Goal: Task Accomplishment & Management: Manage account settings

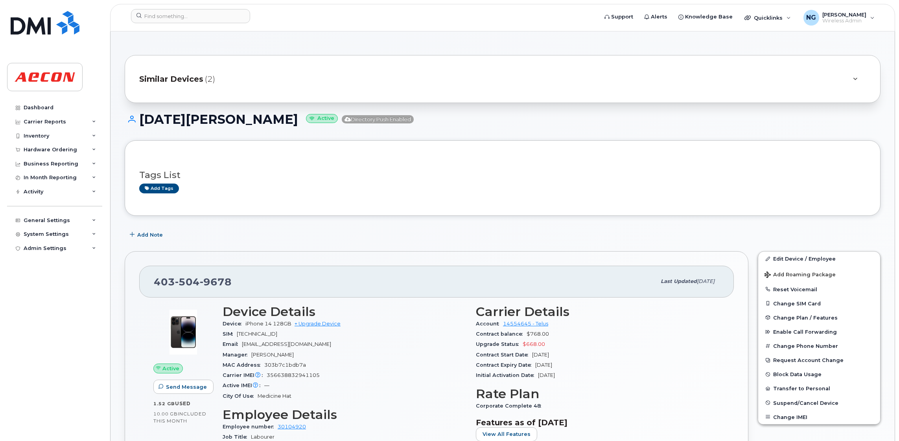
scroll to position [413, 0]
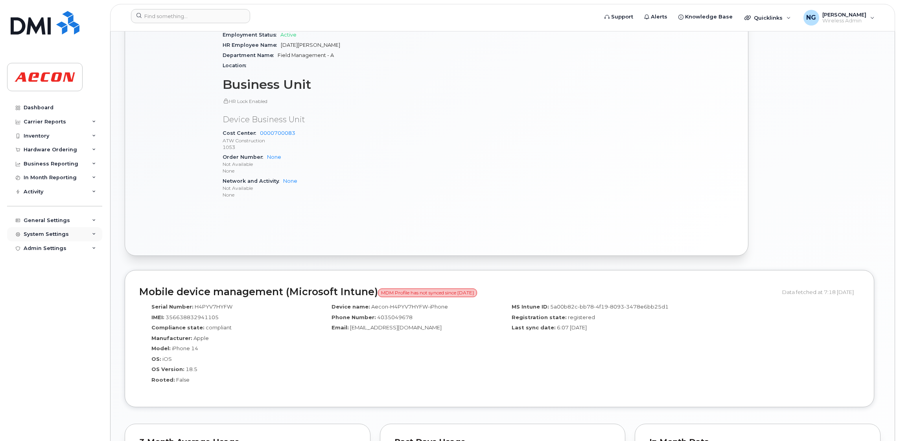
drag, startPoint x: 45, startPoint y: 242, endPoint x: 49, endPoint y: 237, distance: 6.5
click at [47, 240] on div "System Settings" at bounding box center [54, 234] width 95 height 14
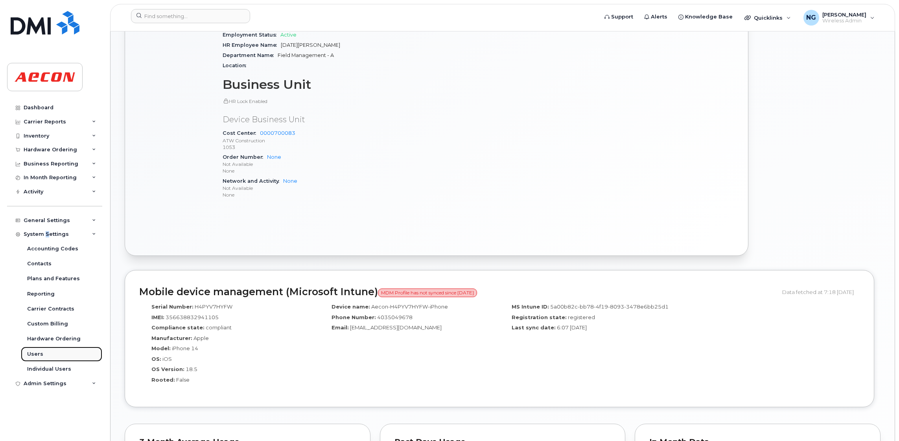
click at [42, 357] on link "Users" at bounding box center [61, 354] width 81 height 15
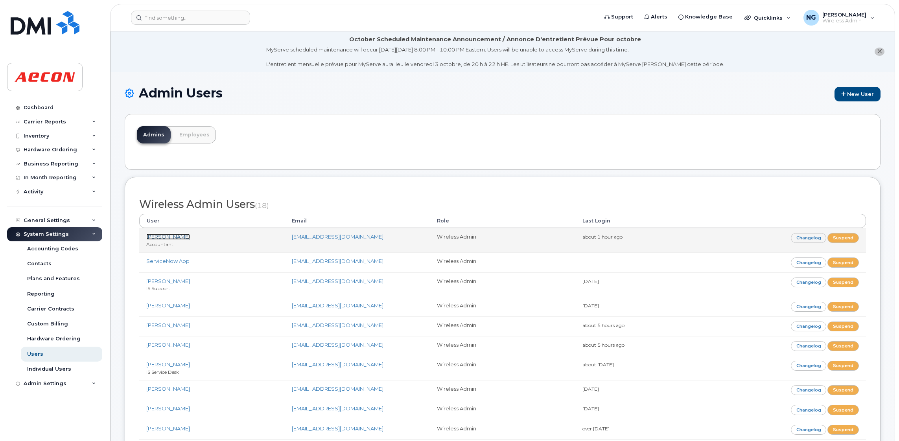
click at [162, 238] on link "[PERSON_NAME]" at bounding box center [168, 237] width 44 height 6
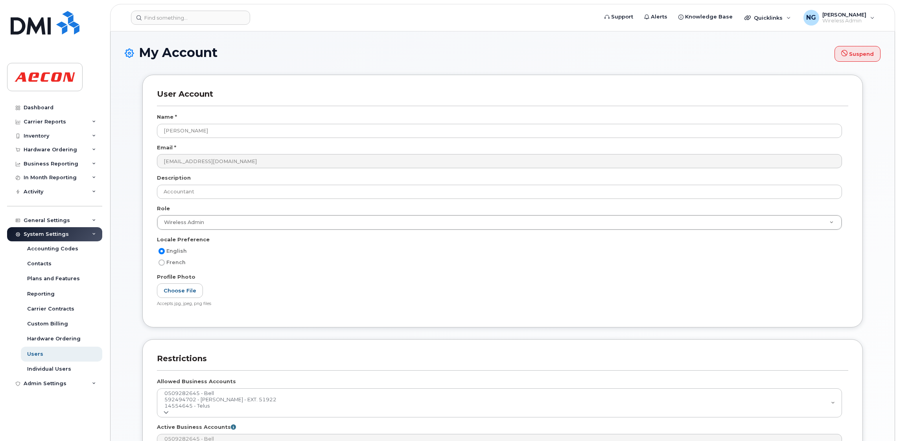
select select
click at [162, 237] on div "Name * Christina Cefaratti Email * ccefaratti@aecon.com Description Accountant …" at bounding box center [502, 213] width 691 height 200
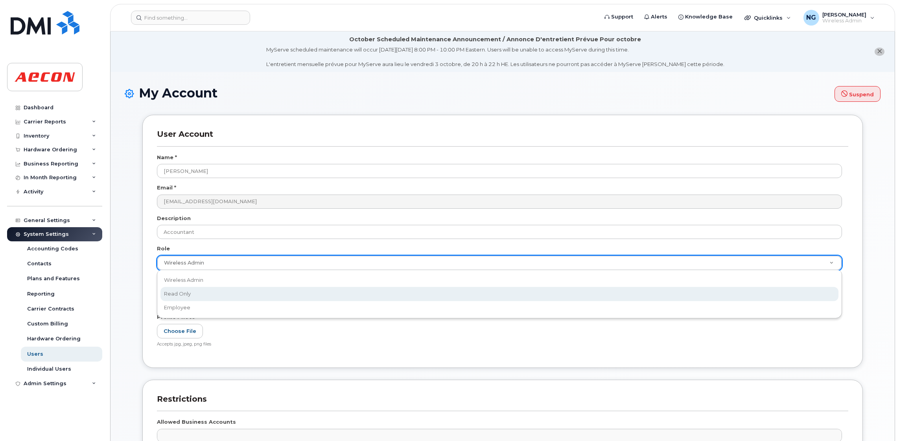
scroll to position [0, 2]
select select "read_only"
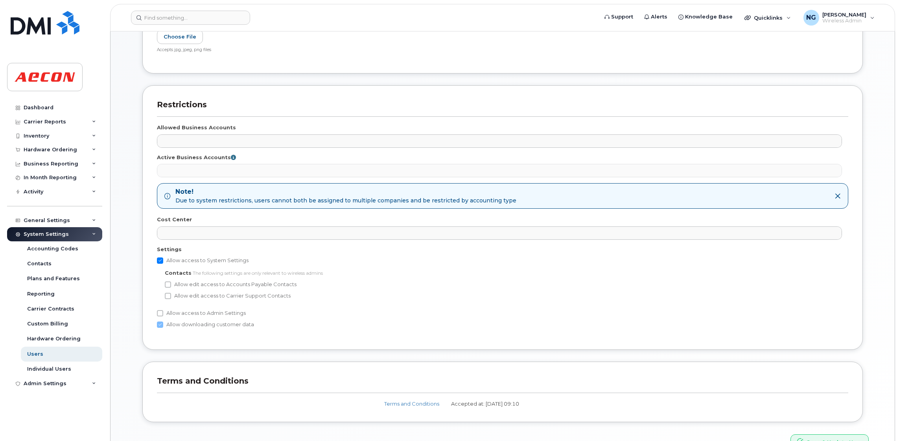
scroll to position [343, 0]
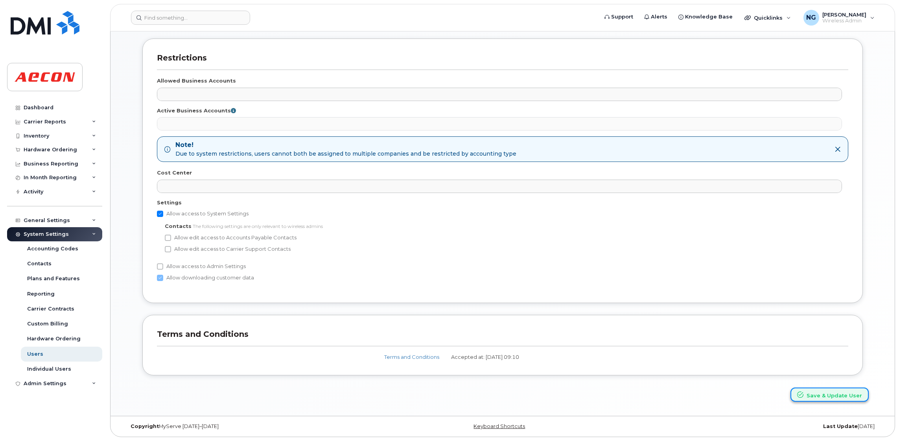
click at [825, 396] on button "Save & Update User" at bounding box center [829, 395] width 78 height 15
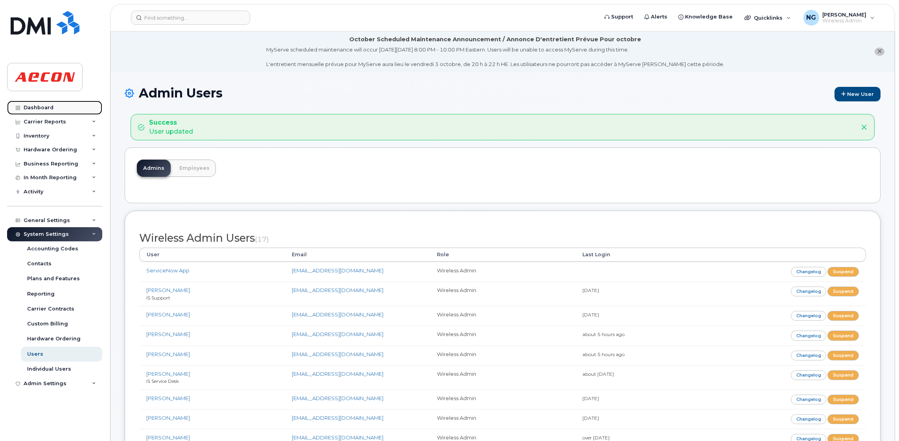
click at [37, 109] on div "Dashboard" at bounding box center [39, 108] width 30 height 6
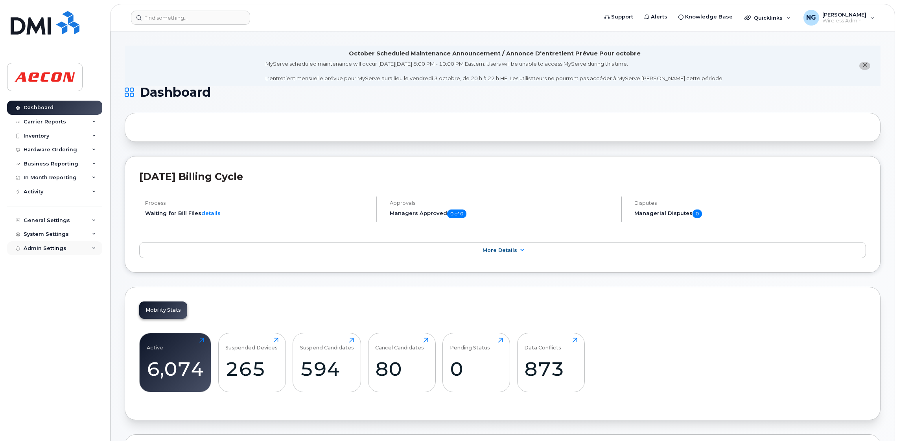
click at [39, 247] on div "Admin Settings" at bounding box center [45, 248] width 43 height 6
click at [45, 252] on div "Admin Settings" at bounding box center [45, 248] width 43 height 6
click at [48, 234] on div "System Settings" at bounding box center [46, 234] width 45 height 6
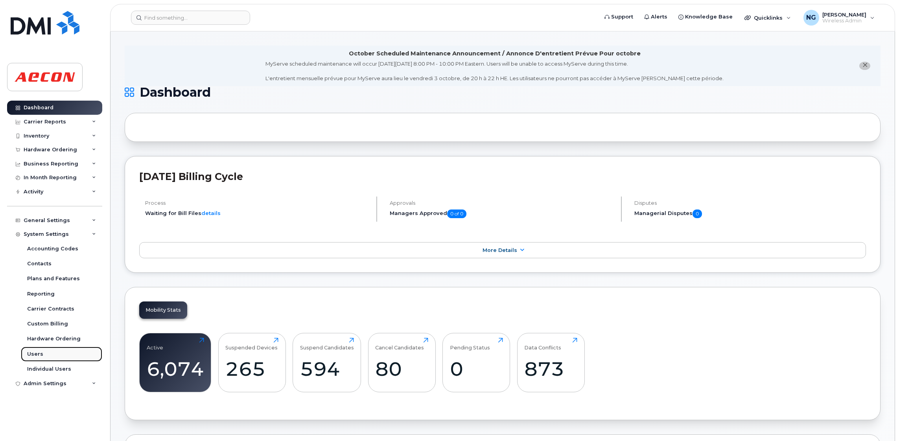
click at [37, 357] on div "Users" at bounding box center [35, 354] width 16 height 7
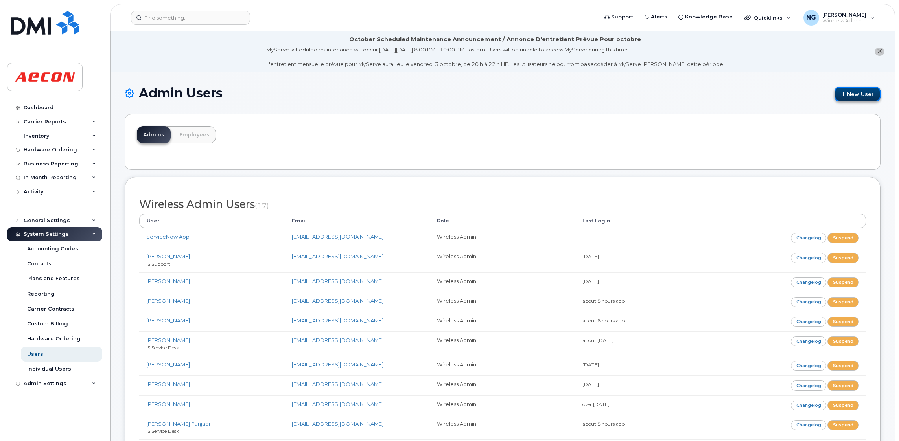
click at [862, 92] on link "New User" at bounding box center [857, 94] width 46 height 15
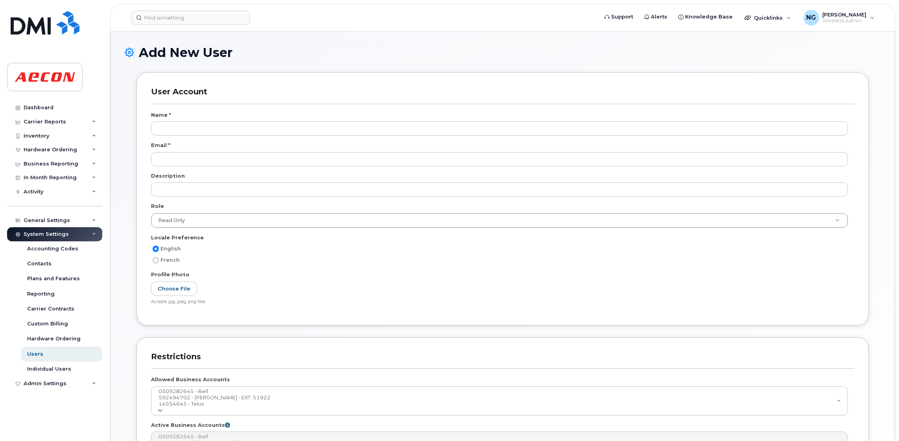
select select
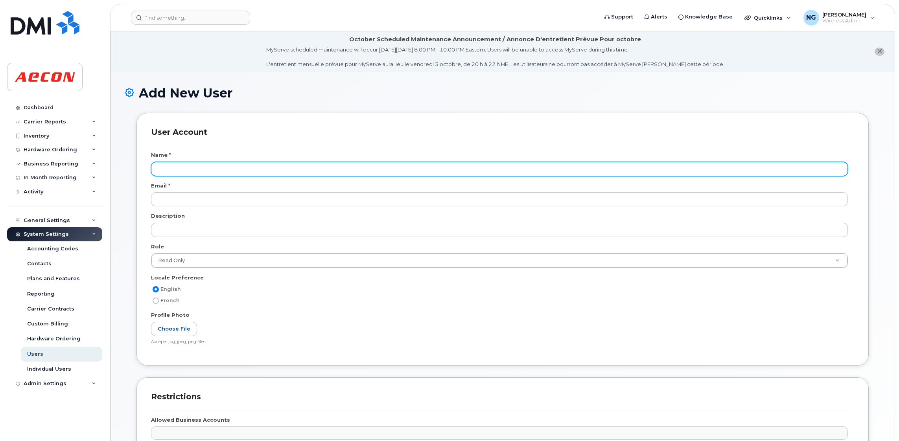
click at [193, 162] on input "text" at bounding box center [499, 169] width 697 height 14
paste input "[PERSON_NAME]"
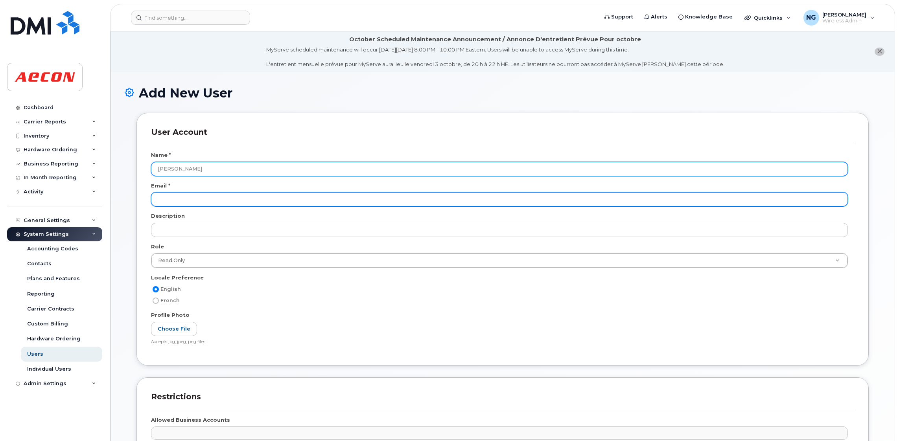
type input "[PERSON_NAME]"
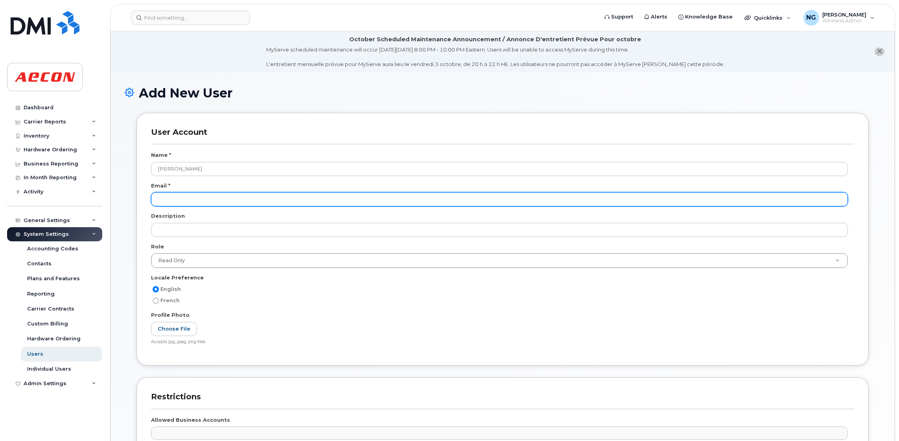
click at [170, 196] on input "email" at bounding box center [499, 199] width 697 height 14
click at [177, 205] on input "email" at bounding box center [499, 199] width 697 height 14
paste input "[EMAIL_ADDRESS][DOMAIN_NAME]"
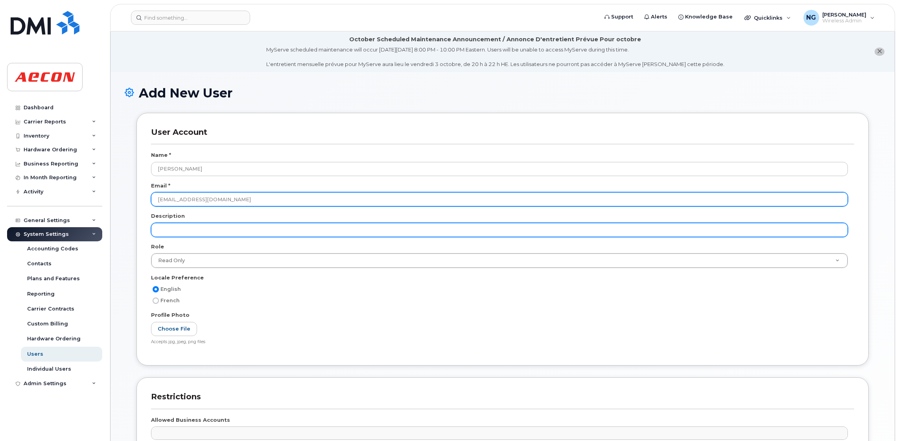
type input "[EMAIL_ADDRESS][DOMAIN_NAME]"
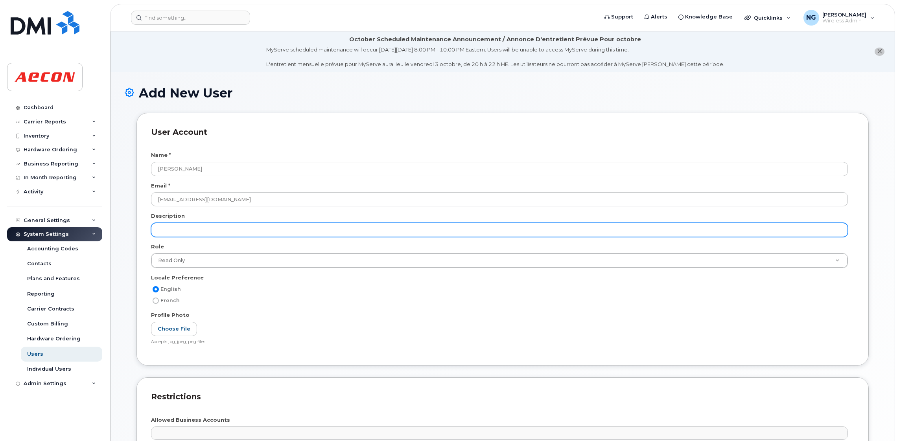
click at [192, 232] on input "text" at bounding box center [499, 230] width 697 height 14
type input "Project Accoutant"
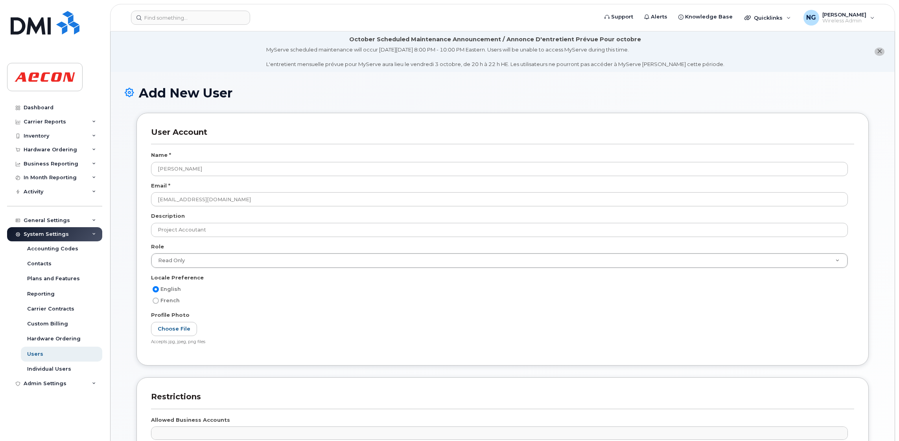
click at [384, 274] on div "Locale Preference" at bounding box center [502, 279] width 703 height 11
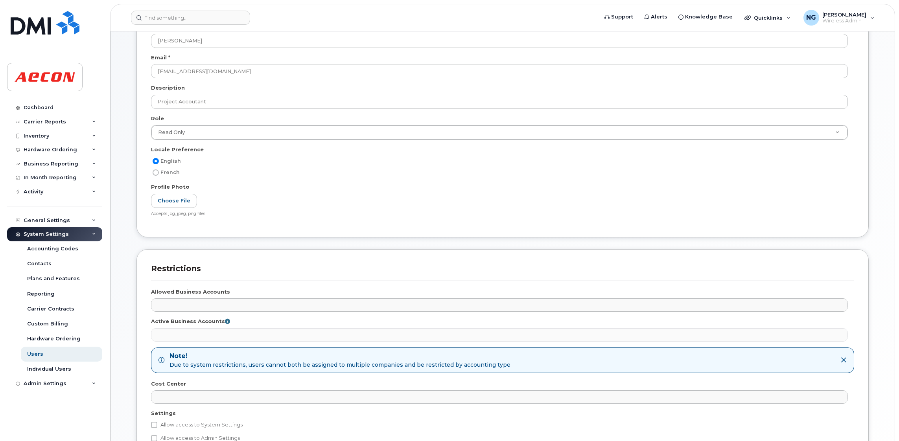
scroll to position [229, 0]
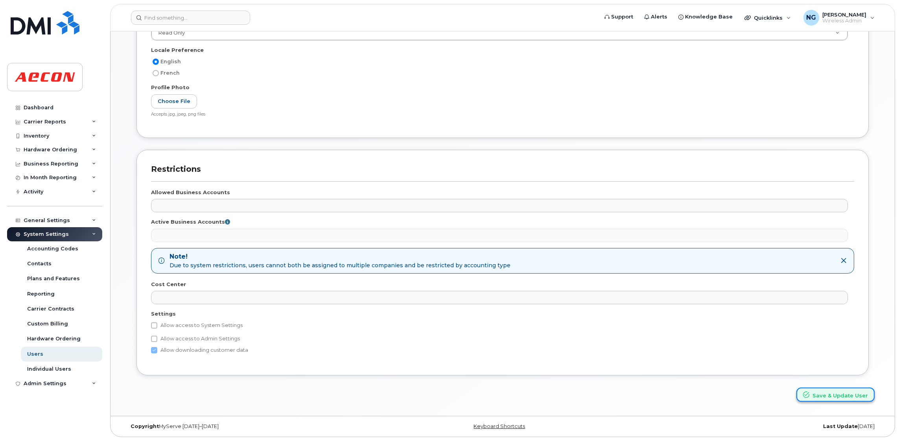
click at [850, 392] on button "Save & Update User" at bounding box center [835, 395] width 78 height 15
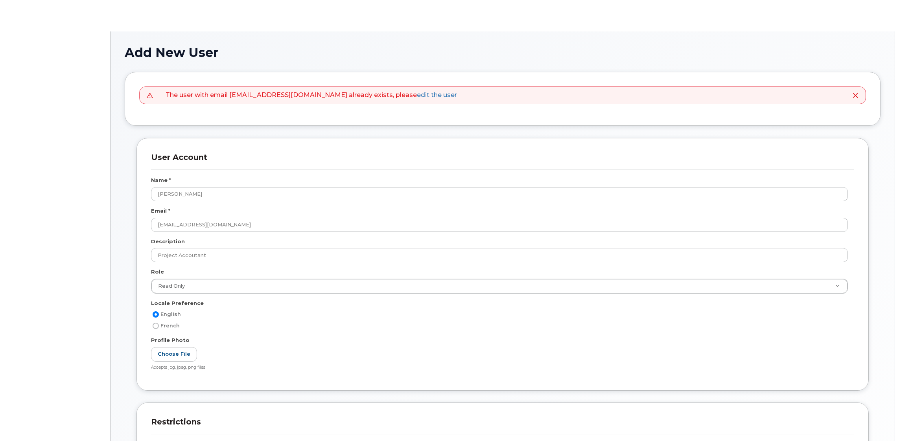
select select
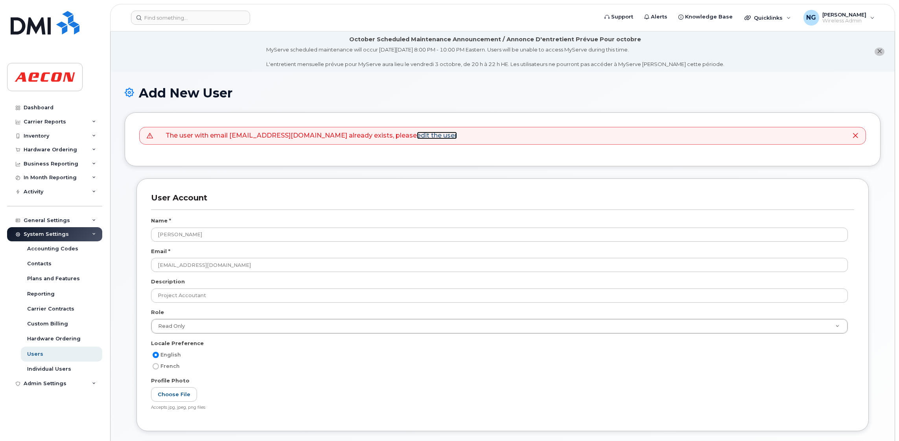
click at [417, 136] on link "edit the user" at bounding box center [437, 135] width 40 height 7
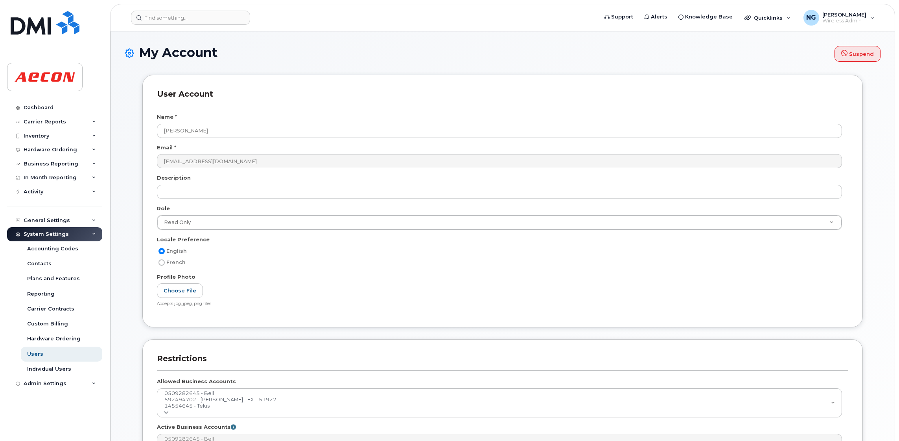
select select
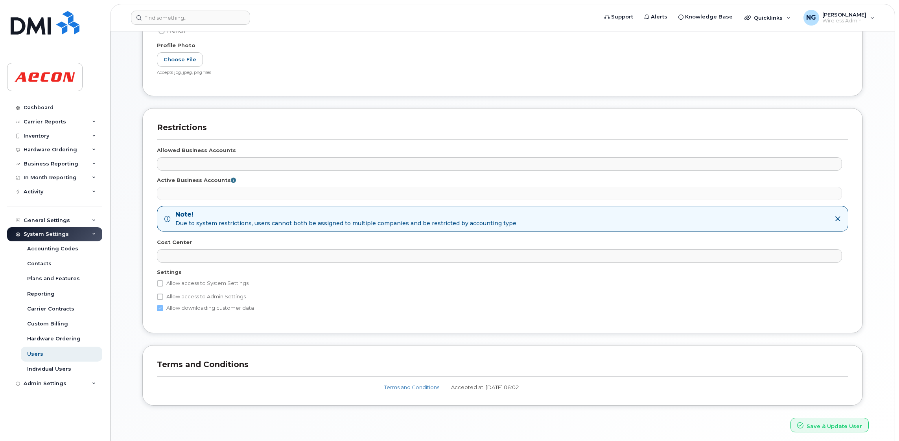
scroll to position [304, 0]
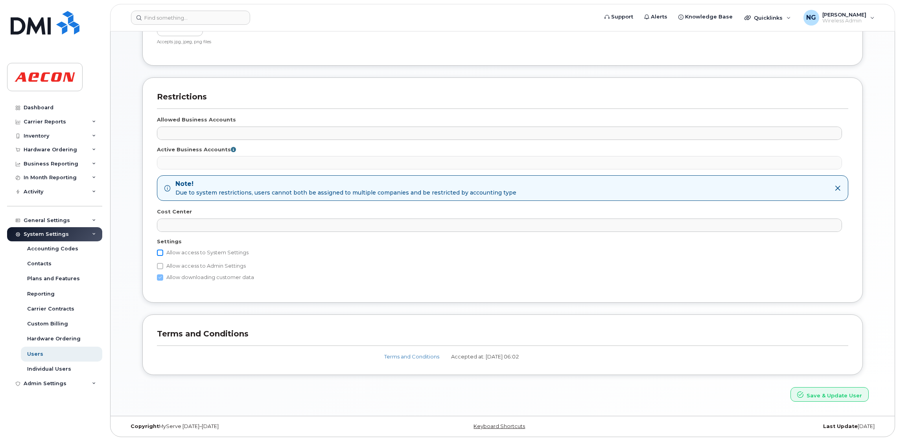
click at [161, 252] on input "Allow access to System Settings" at bounding box center [160, 253] width 6 height 6
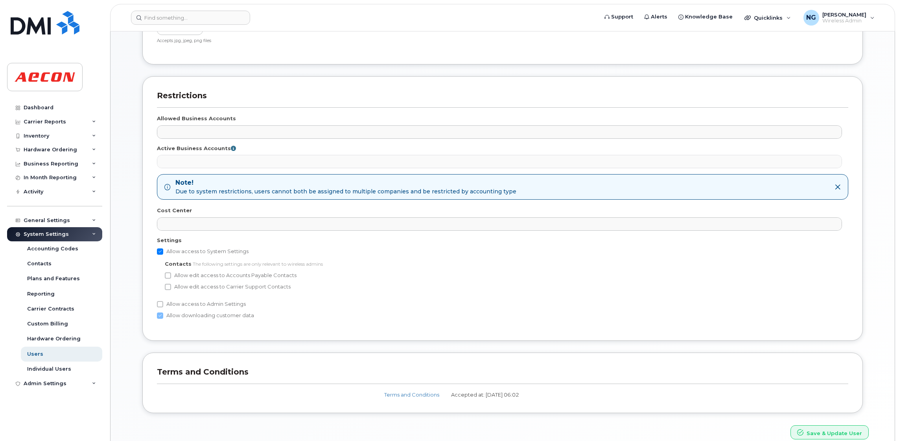
click at [158, 249] on input "Allow access to System Settings" at bounding box center [160, 252] width 6 height 6
checkbox input "false"
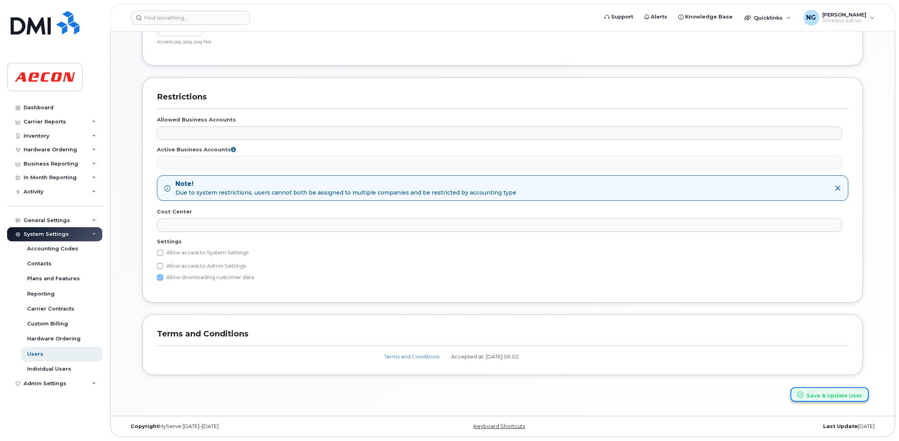
drag, startPoint x: 836, startPoint y: 394, endPoint x: 834, endPoint y: 400, distance: 7.0
click at [836, 394] on button "Save & Update User" at bounding box center [829, 394] width 78 height 15
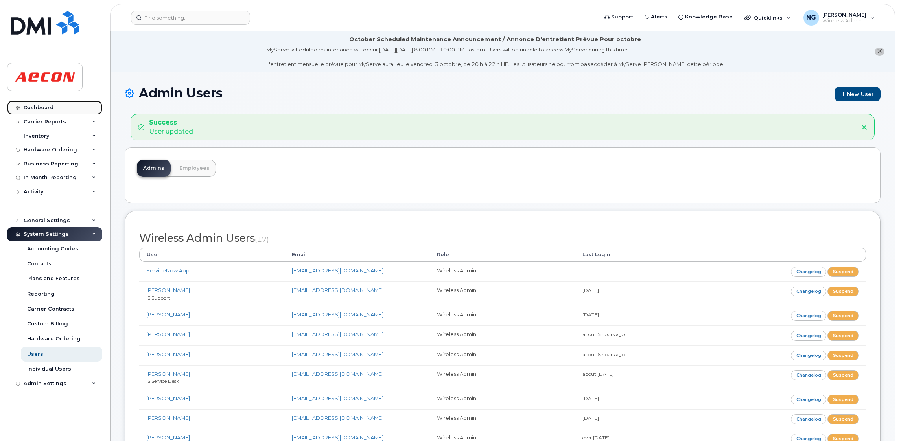
click at [33, 103] on link "Dashboard" at bounding box center [54, 108] width 95 height 14
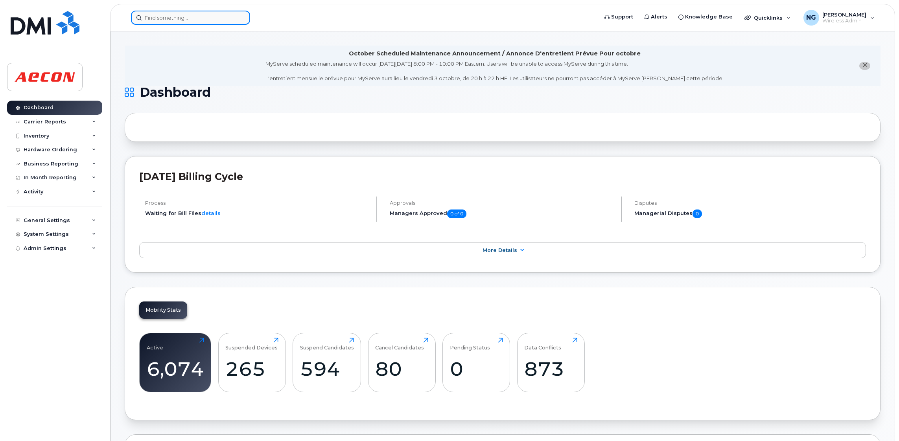
click at [189, 17] on input at bounding box center [190, 18] width 119 height 14
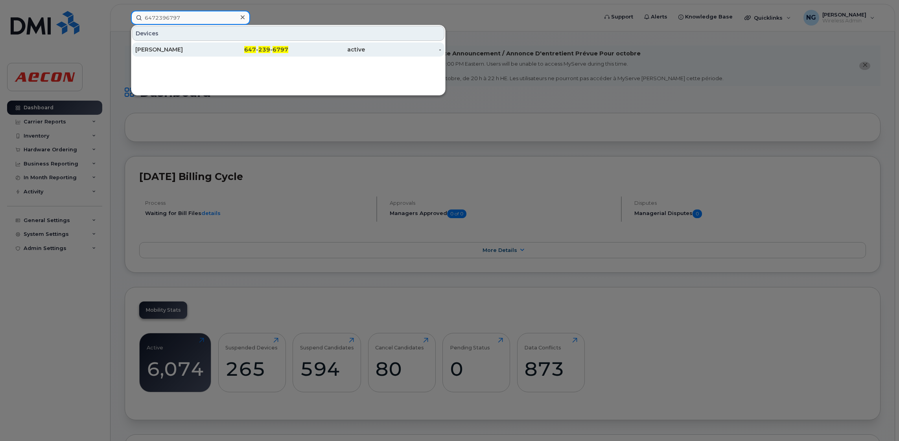
type input "6472396797"
click at [278, 49] on span "6797" at bounding box center [281, 49] width 16 height 7
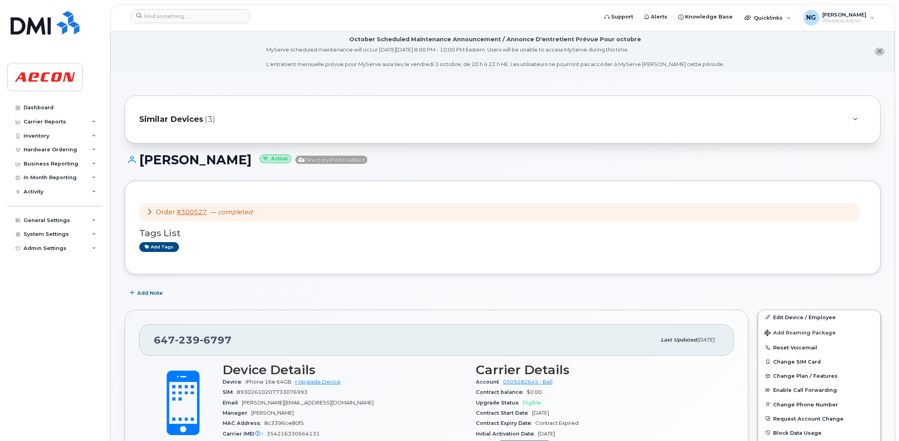
click at [183, 111] on div "Similar Devices (3)" at bounding box center [491, 119] width 705 height 19
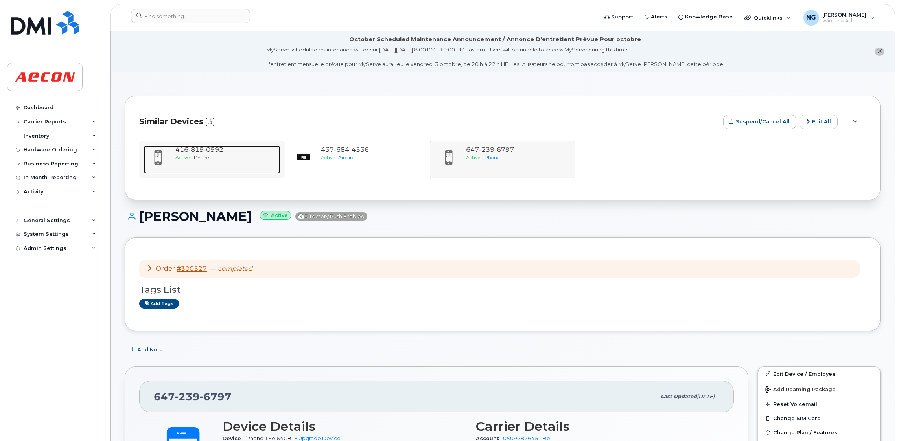
click at [174, 155] on div "[PHONE_NUMBER] Active iPhone" at bounding box center [226, 160] width 108 height 28
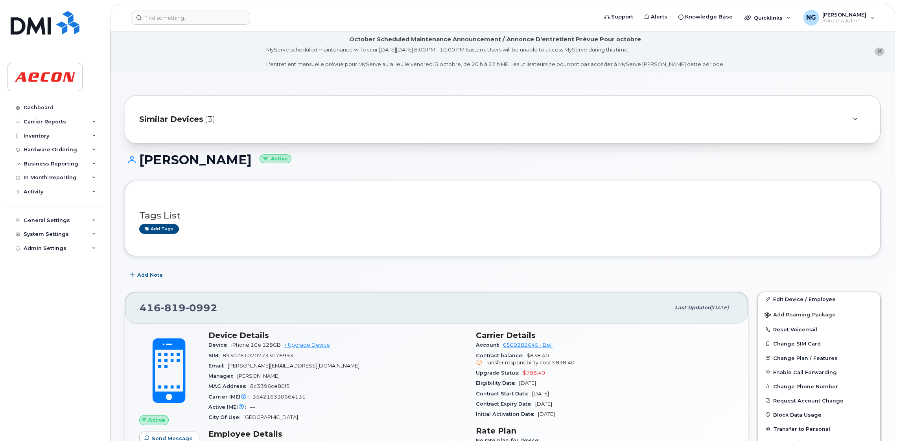
drag, startPoint x: 655, startPoint y: 382, endPoint x: 650, endPoint y: 391, distance: 10.7
click at [180, 117] on span "Similar Devices" at bounding box center [171, 119] width 64 height 11
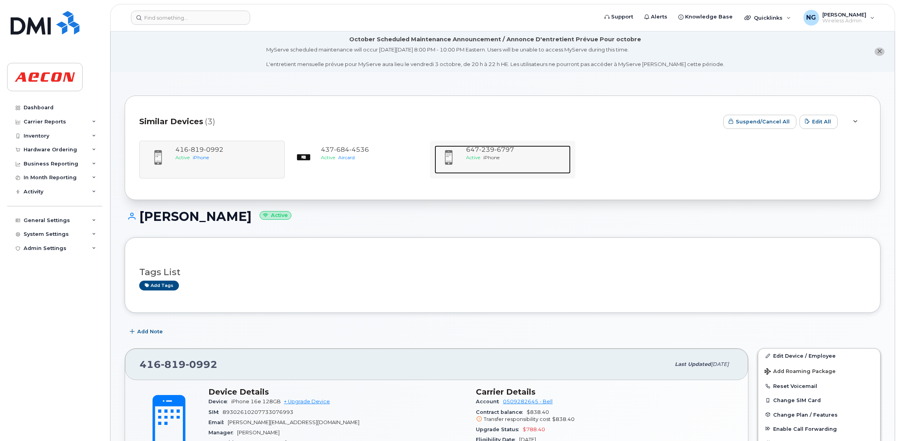
click at [497, 160] on span "iPhone" at bounding box center [491, 158] width 16 height 6
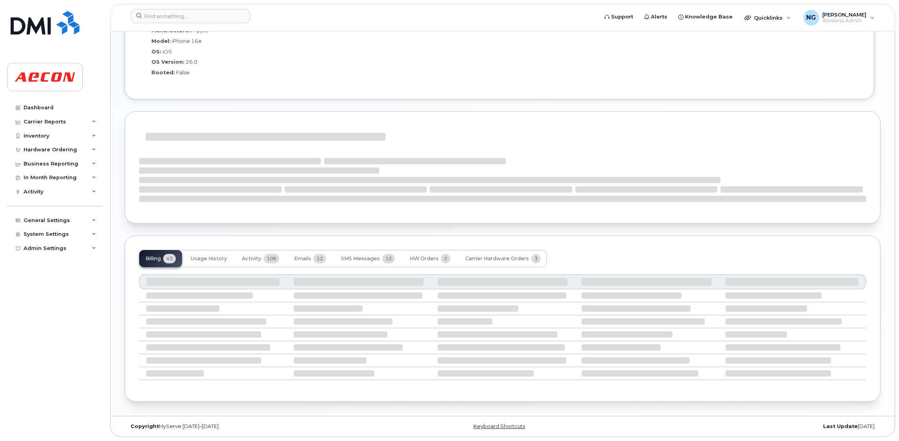
scroll to position [798, 0]
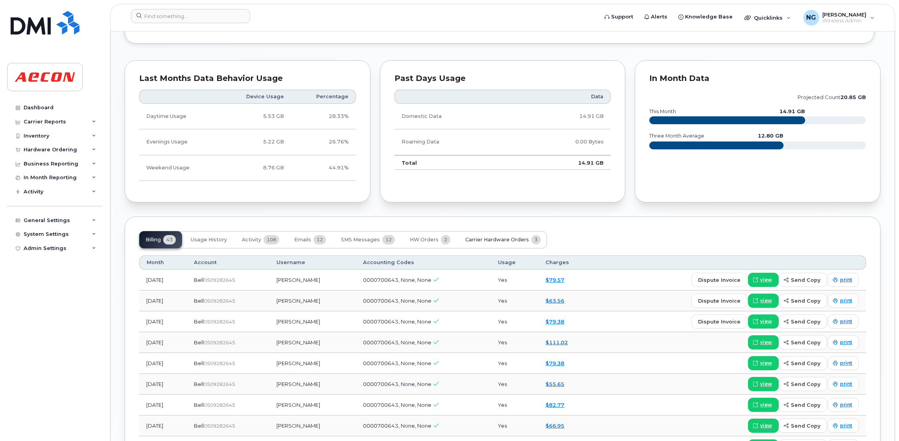
click at [501, 239] on span "Carrier Hardware Orders" at bounding box center [497, 240] width 64 height 6
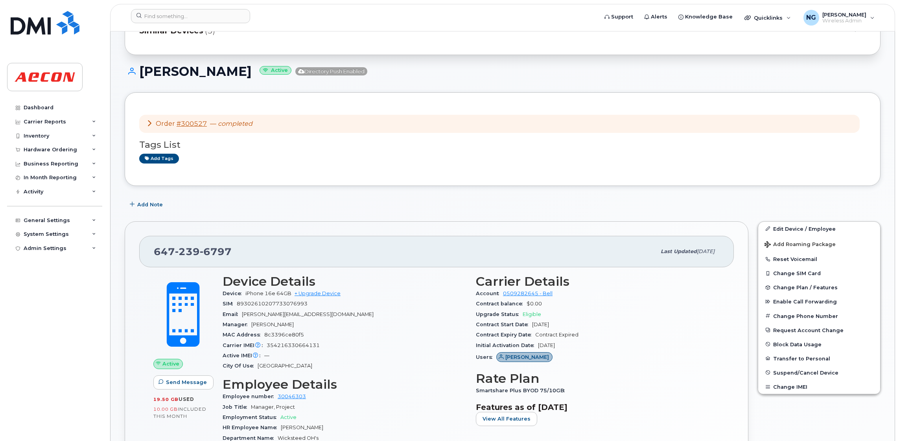
scroll to position [0, 0]
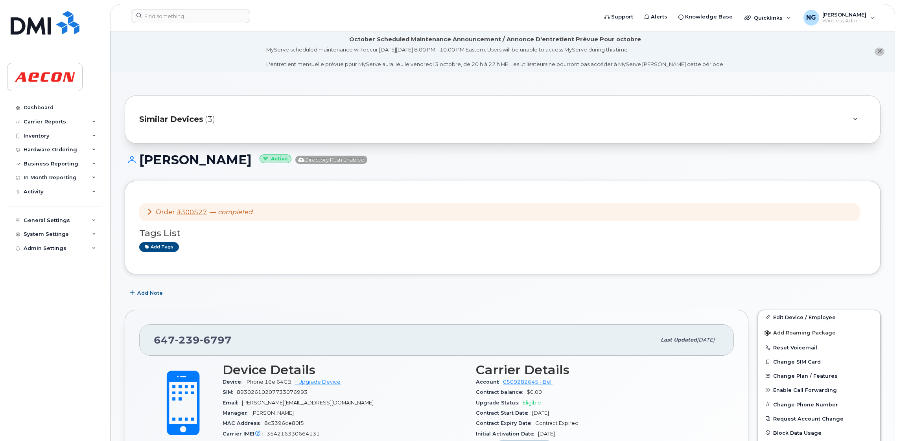
click at [182, 115] on span "Similar Devices" at bounding box center [171, 119] width 64 height 11
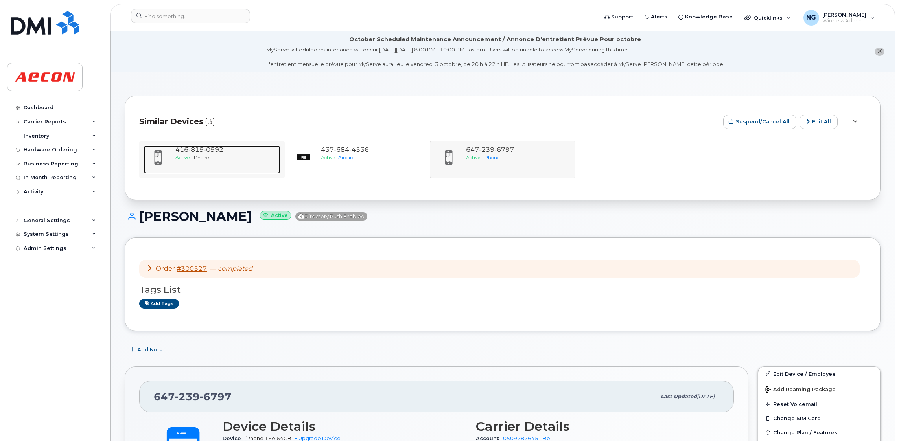
click at [171, 156] on div at bounding box center [158, 158] width 28 height 24
click at [179, 153] on span "[PHONE_NUMBER]" at bounding box center [199, 149] width 48 height 7
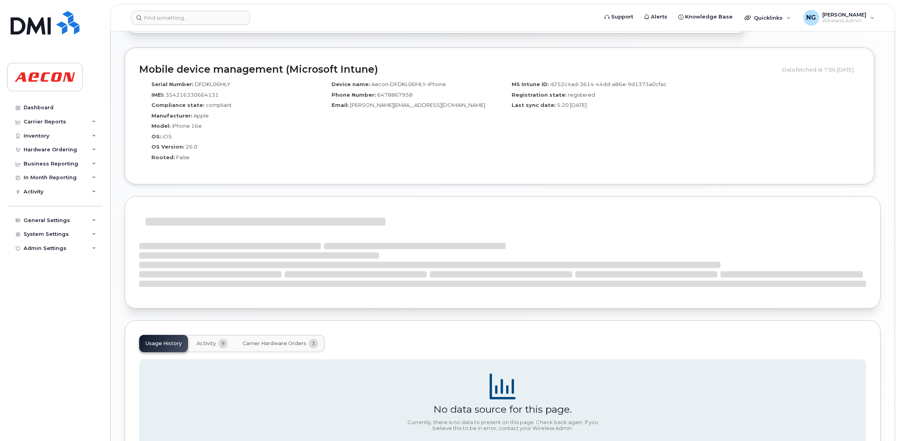
scroll to position [663, 0]
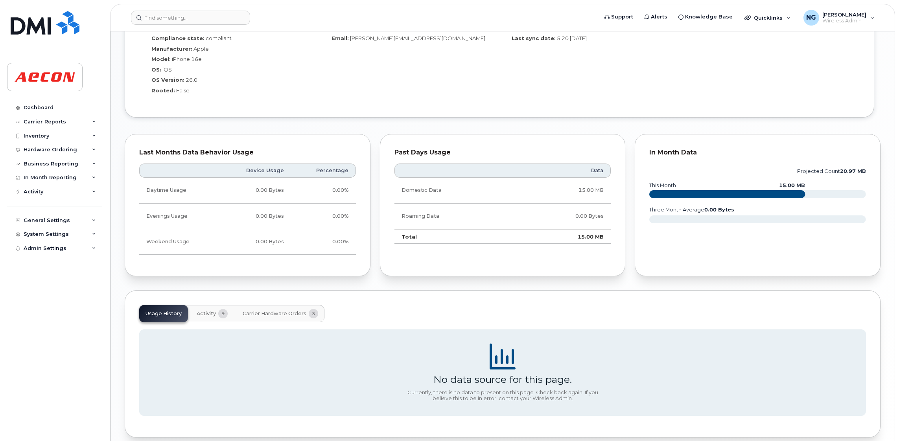
click at [265, 314] on span "Carrier Hardware Orders" at bounding box center [275, 314] width 64 height 6
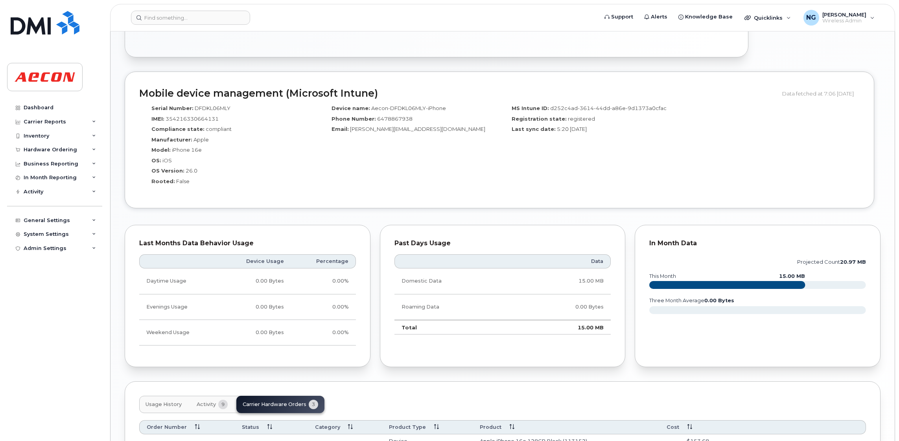
scroll to position [671, 0]
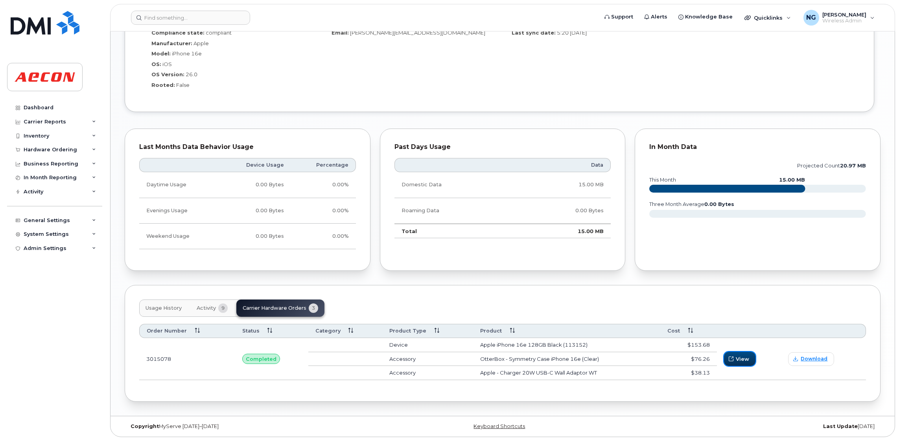
click at [742, 356] on span "View" at bounding box center [742, 359] width 13 height 7
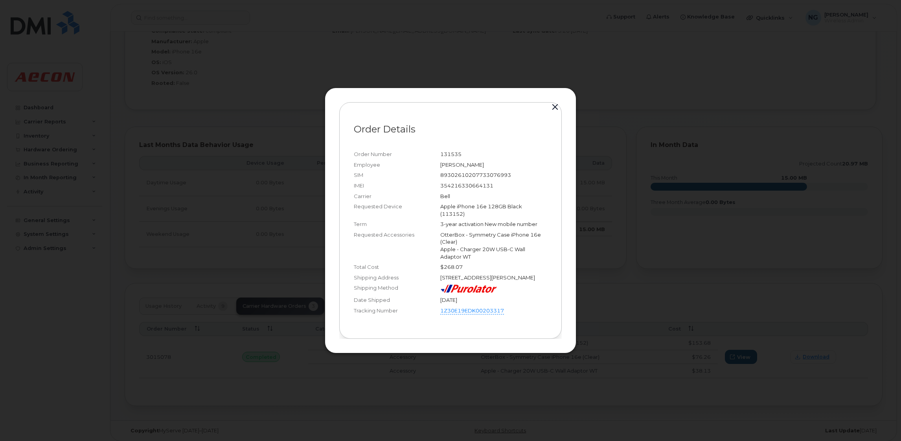
click at [652, 300] on div at bounding box center [450, 220] width 901 height 441
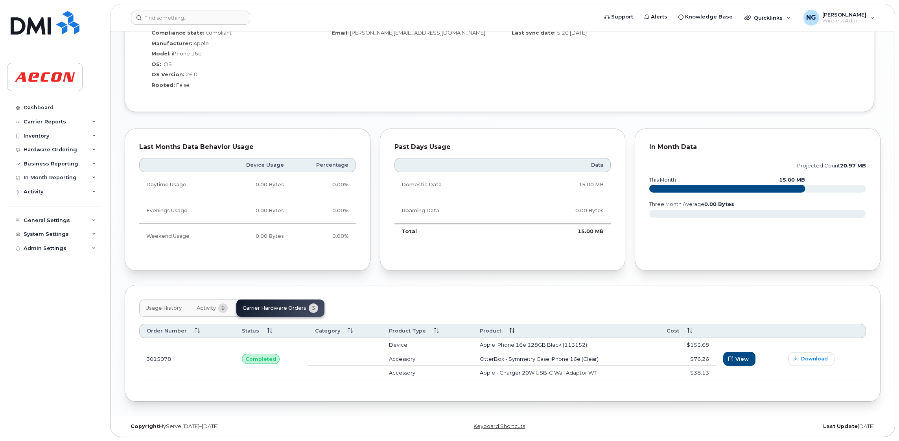
click at [291, 305] on div "Usage History Activity 9 Carrier Hardware Orders 3" at bounding box center [231, 308] width 185 height 17
drag, startPoint x: 291, startPoint y: 305, endPoint x: 298, endPoint y: 312, distance: 10.3
click at [298, 312] on div "Usage History Activity 9 Carrier Hardware Orders 3" at bounding box center [231, 308] width 185 height 17
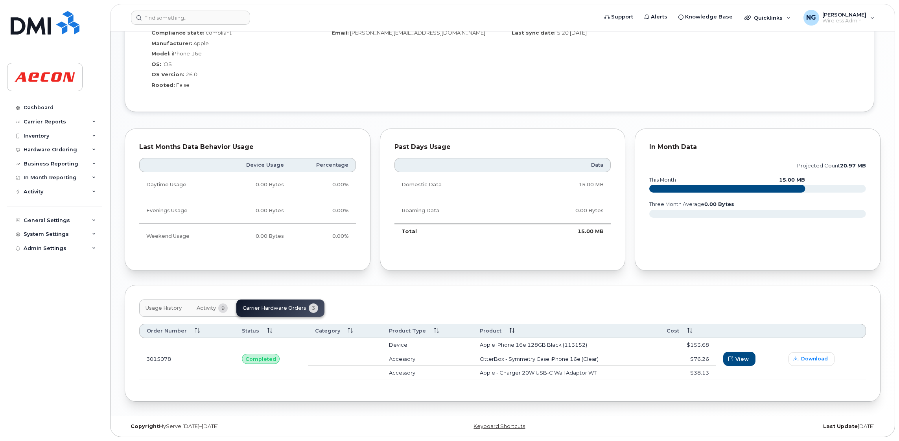
click at [298, 309] on div "Usage History Activity 9 Carrier Hardware Orders 3" at bounding box center [231, 308] width 185 height 17
click at [801, 362] on span "Download" at bounding box center [814, 359] width 27 height 7
click at [745, 350] on td "View" at bounding box center [748, 359] width 65 height 42
click at [741, 358] on span "View" at bounding box center [742, 359] width 13 height 7
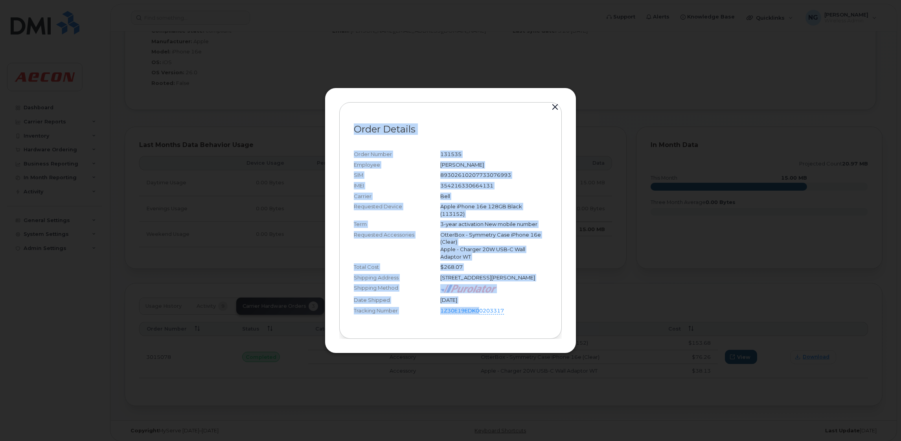
drag, startPoint x: 480, startPoint y: 318, endPoint x: 470, endPoint y: 363, distance: 46.3
click at [470, 363] on div "Order Details Order Number 131535 Employee Amelia Kishlyansky SIM 8930261020773…" at bounding box center [450, 220] width 901 height 441
click at [470, 363] on div at bounding box center [450, 220] width 901 height 441
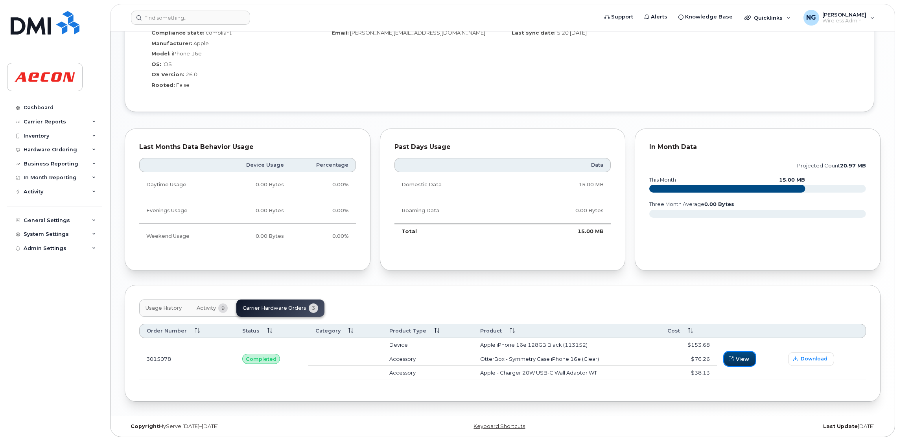
click at [729, 359] on icon "button" at bounding box center [731, 359] width 5 height 5
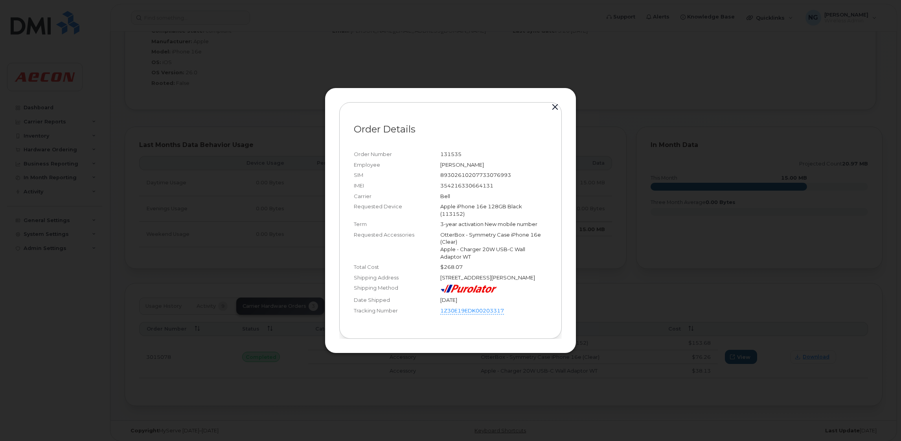
click at [645, 107] on div at bounding box center [450, 220] width 901 height 441
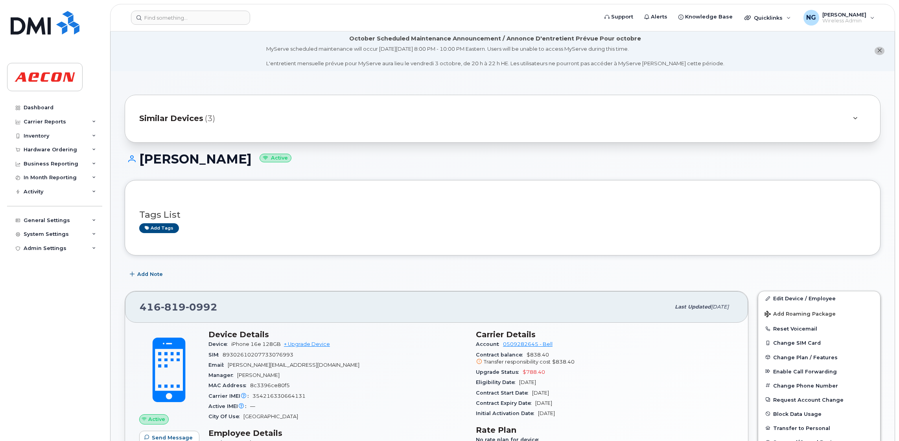
scroll to position [0, 0]
click at [164, 113] on div "Similar Devices (3)" at bounding box center [491, 119] width 705 height 19
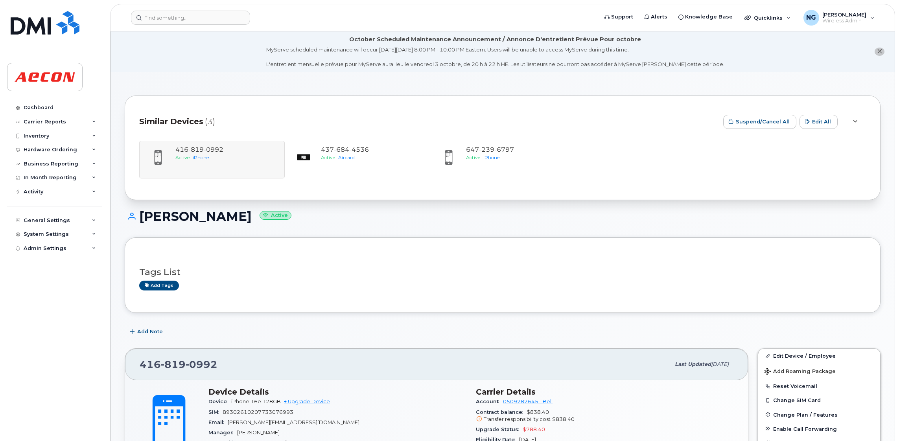
click at [215, 153] on div "416 819 0992 Active iPhone 437 684 4536 Active Aircard 647 239 6797 Active iPho…" at bounding box center [502, 160] width 727 height 38
drag, startPoint x: 215, startPoint y: 153, endPoint x: 202, endPoint y: 156, distance: 13.7
click at [202, 156] on div "416 819 0992 Active iPhone 437 684 4536 Active Aircard 647 239 6797 Active iPho…" at bounding box center [502, 160] width 727 height 38
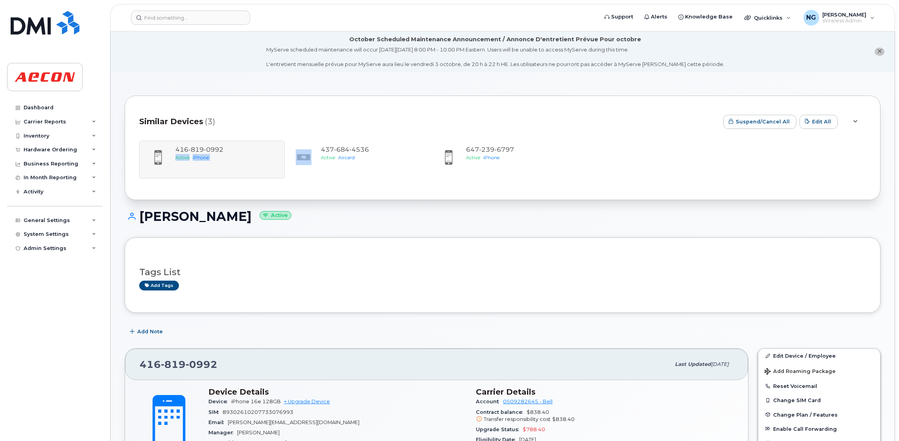
click at [202, 156] on div "416 819 0992 Active iPhone 437 684 4536 Active Aircard 647 239 6797 Active iPho…" at bounding box center [502, 160] width 727 height 38
click at [494, 142] on div "647 239 6797 Active iPhone" at bounding box center [503, 160] width 146 height 38
drag, startPoint x: 494, startPoint y: 142, endPoint x: 490, endPoint y: 157, distance: 14.7
click at [490, 157] on span "iPhone" at bounding box center [491, 158] width 16 height 6
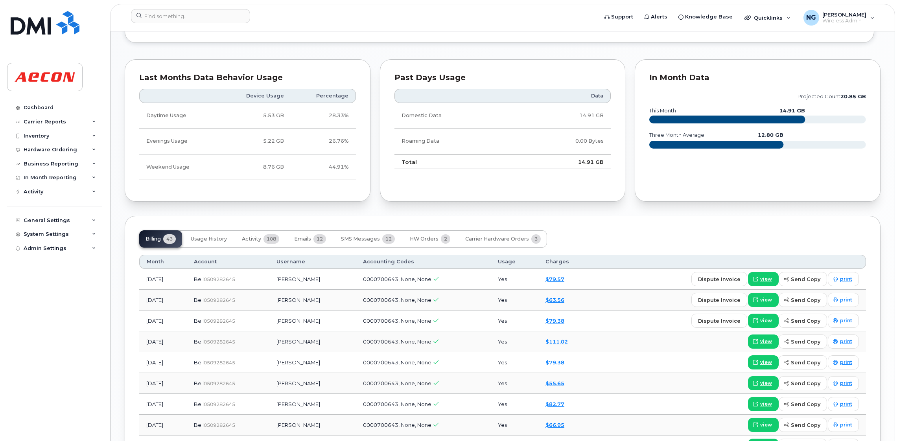
scroll to position [707, 0]
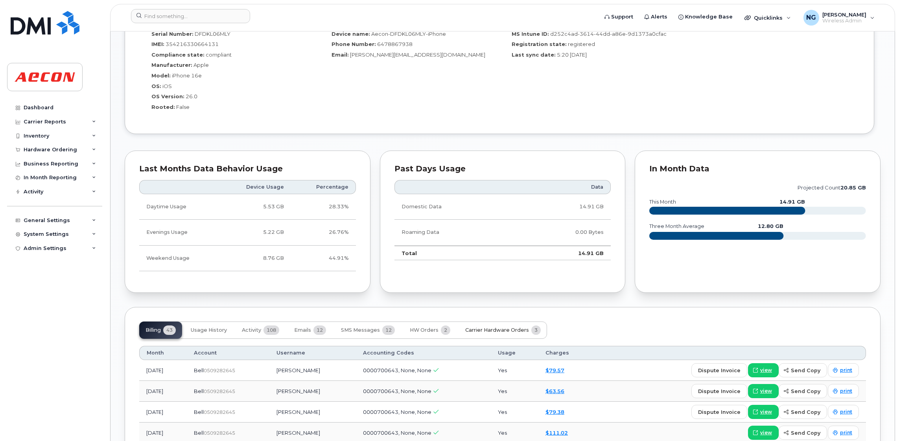
click at [509, 330] on span "Carrier Hardware Orders" at bounding box center [497, 330] width 64 height 6
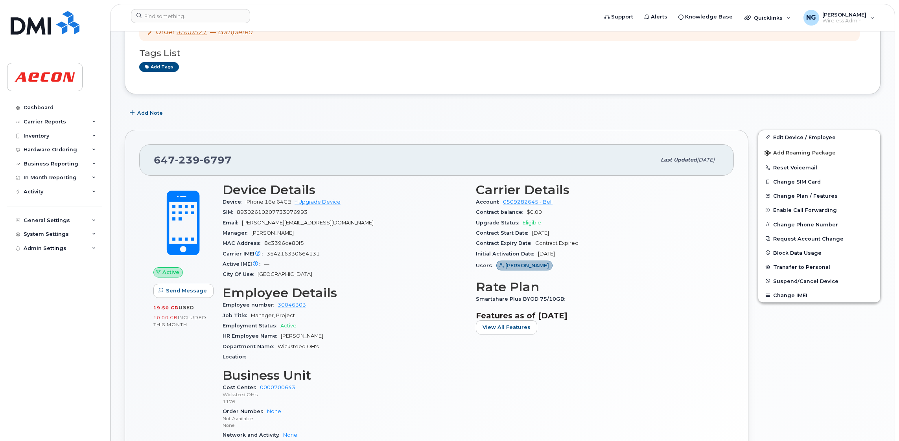
scroll to position [0, 0]
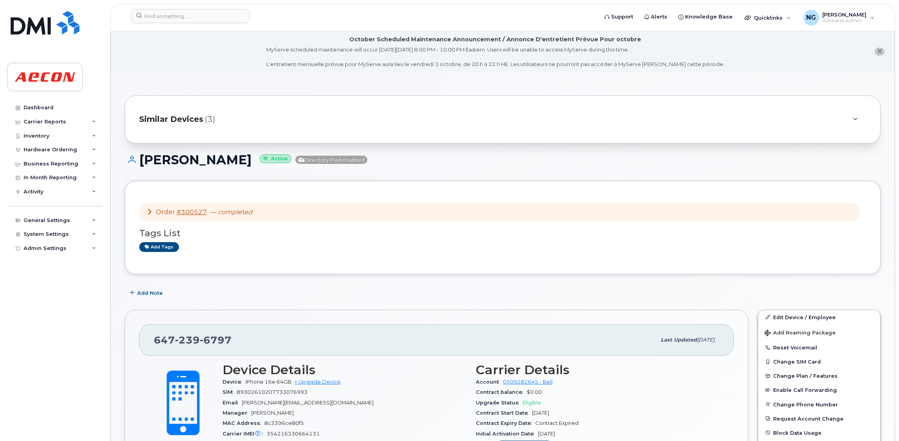
click at [187, 121] on span "Similar Devices" at bounding box center [171, 119] width 64 height 11
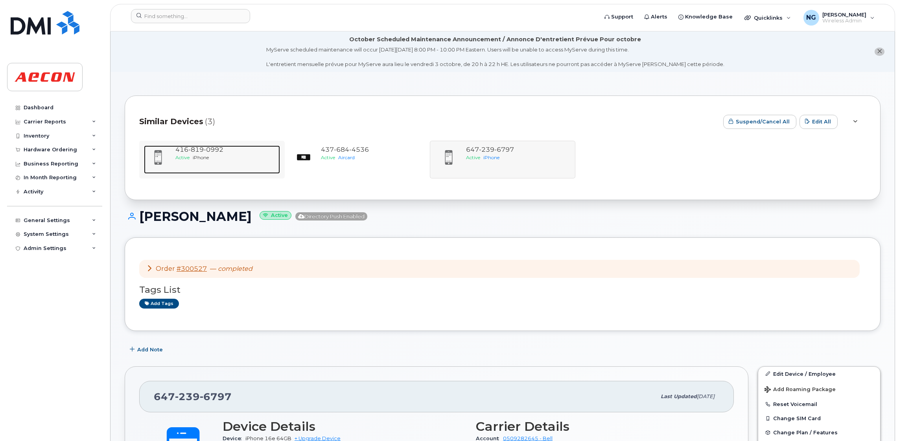
click at [186, 155] on span "Active" at bounding box center [182, 158] width 14 height 6
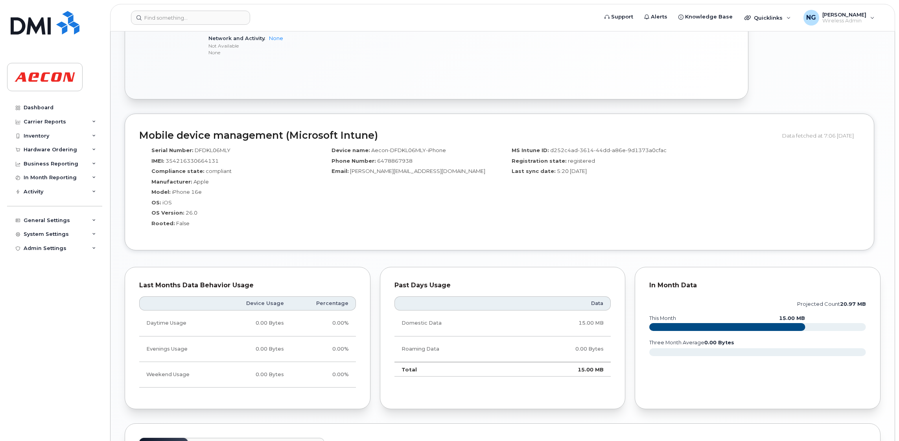
scroll to position [700, 0]
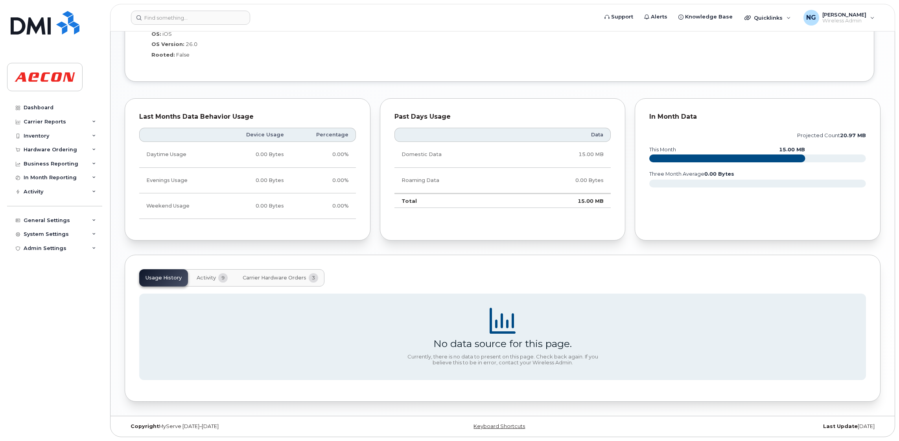
click at [279, 277] on span "Carrier Hardware Orders" at bounding box center [275, 278] width 64 height 6
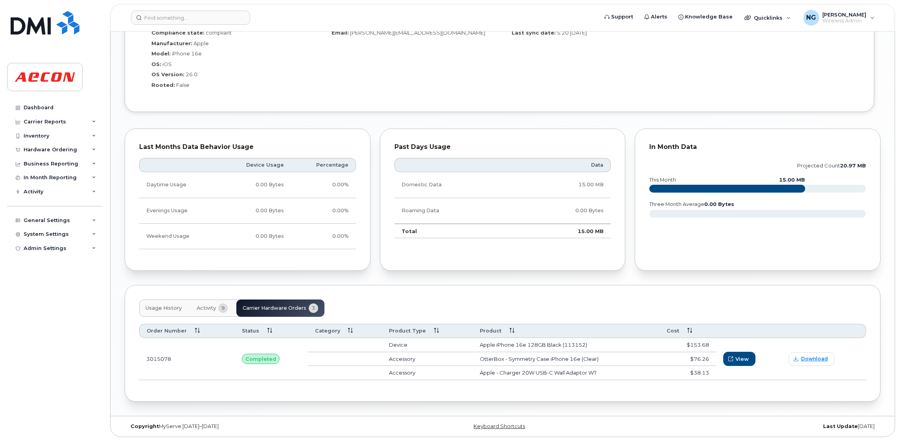
scroll to position [671, 0]
click at [736, 359] on span "View" at bounding box center [742, 359] width 13 height 7
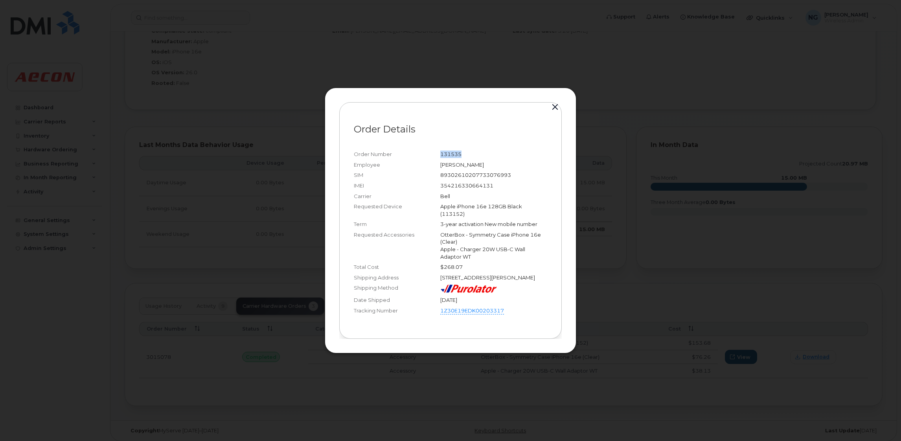
drag, startPoint x: 440, startPoint y: 148, endPoint x: 475, endPoint y: 142, distance: 35.5
click at [475, 142] on section "Order Number 131535 Employee Amelia Kishlyansky SIM 89302610207733076993 IMEI 3…" at bounding box center [450, 233] width 193 height 182
drag, startPoint x: 475, startPoint y: 142, endPoint x: 444, endPoint y: 149, distance: 31.8
copy div "131535"
click at [556, 102] on button "button" at bounding box center [555, 107] width 12 height 11
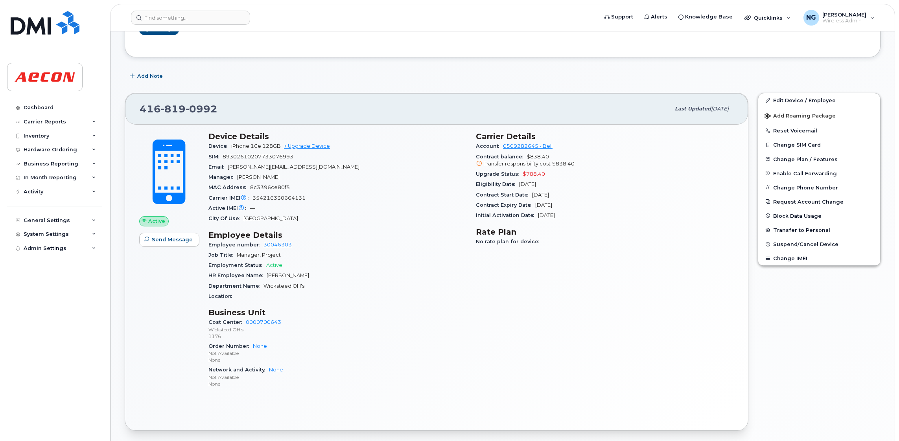
scroll to position [0, 0]
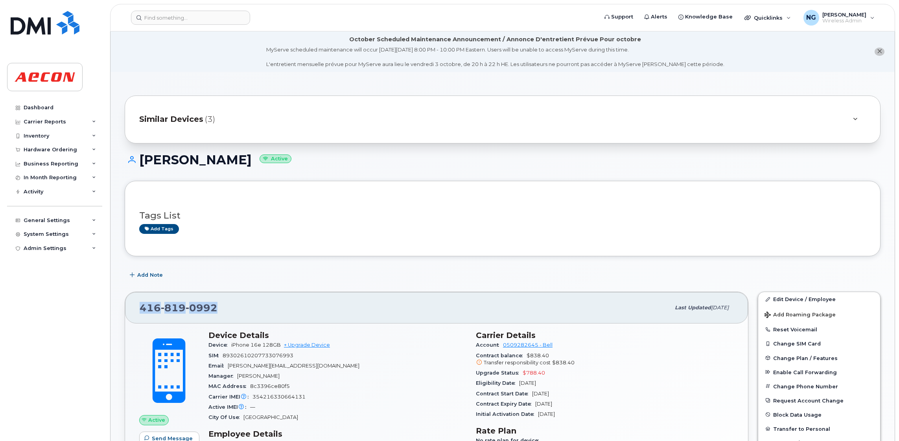
drag, startPoint x: 213, startPoint y: 308, endPoint x: 133, endPoint y: 316, distance: 80.2
click at [133, 316] on div "416 819 0992 Last updated Sep 19, 2025" at bounding box center [436, 307] width 623 height 31
drag, startPoint x: 133, startPoint y: 316, endPoint x: 147, endPoint y: 309, distance: 15.8
copy span "416 819 0992"
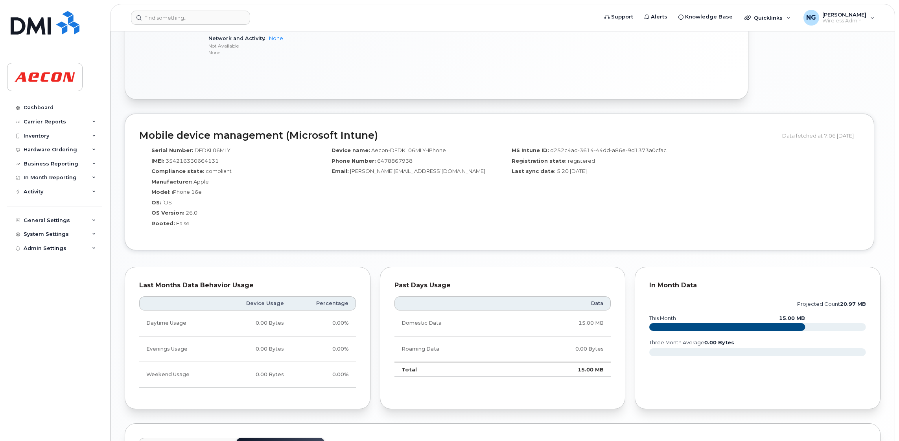
scroll to position [671, 0]
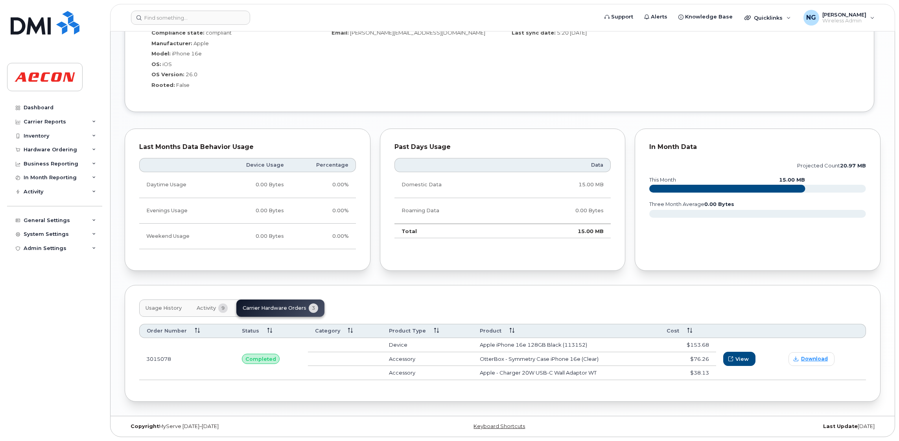
click at [273, 304] on div "Usage History Activity 9 Carrier Hardware Orders 3" at bounding box center [231, 308] width 185 height 17
drag, startPoint x: 746, startPoint y: 351, endPoint x: -101, endPoint y: 373, distance: 848.2
drag, startPoint x: 170, startPoint y: 361, endPoint x: 148, endPoint y: 362, distance: 22.4
click at [147, 362] on td "3015078" at bounding box center [187, 359] width 96 height 42
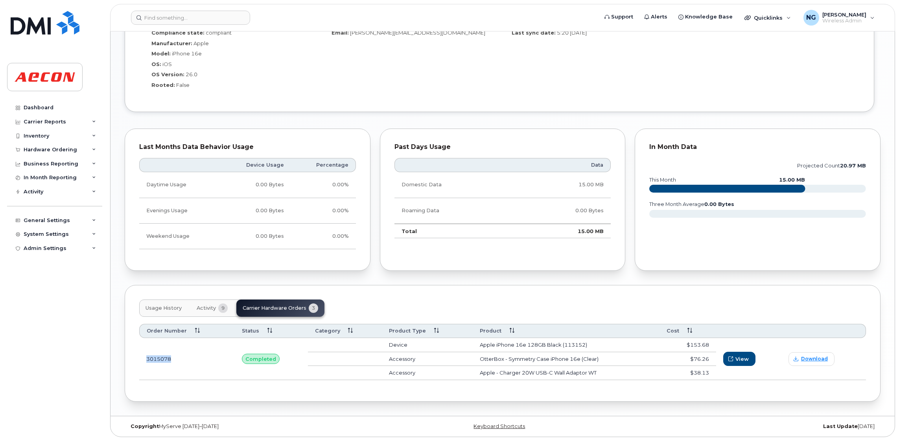
drag, startPoint x: 148, startPoint y: 362, endPoint x: 157, endPoint y: 360, distance: 8.8
copy td "3015078"
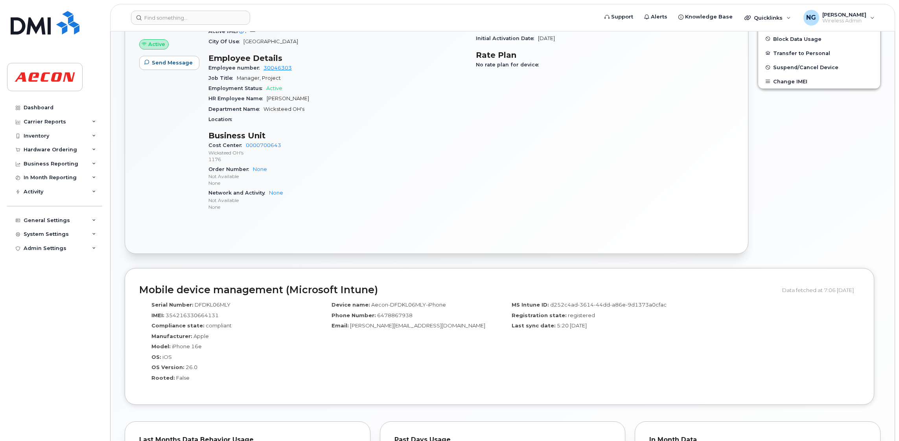
scroll to position [81, 0]
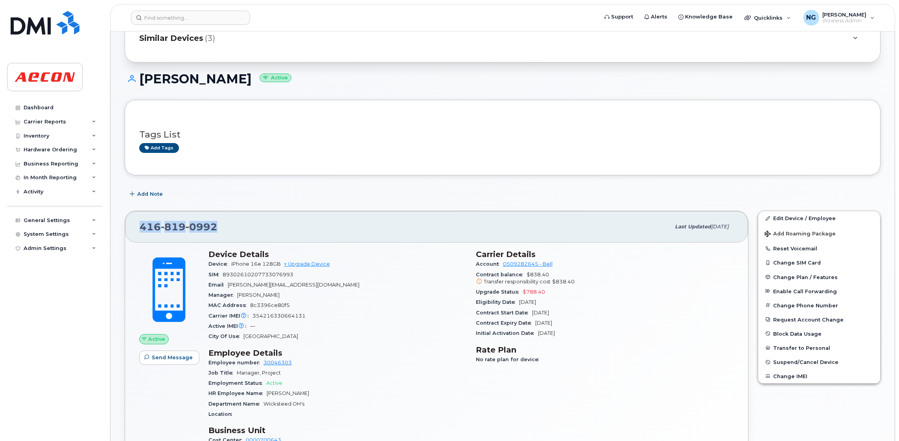
drag, startPoint x: 215, startPoint y: 230, endPoint x: 112, endPoint y: 222, distance: 103.7
drag, startPoint x: 112, startPoint y: 222, endPoint x: 177, endPoint y: 223, distance: 64.9
copy span "416 819 0992"
click at [253, 226] on div "416 819 0992" at bounding box center [405, 227] width 531 height 17
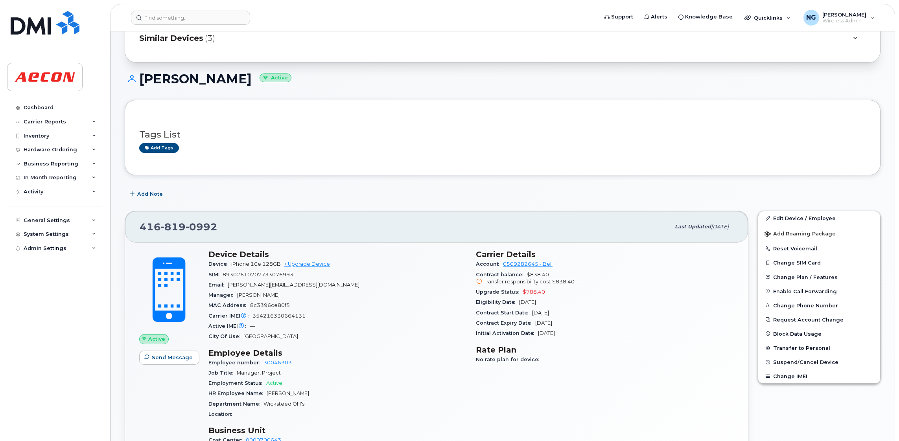
drag, startPoint x: 266, startPoint y: 83, endPoint x: 139, endPoint y: 71, distance: 127.6
click at [134, 72] on h1 "Amelia Kishlyansky Active" at bounding box center [503, 79] width 756 height 14
copy h1 "Amelia Kishlyansky"
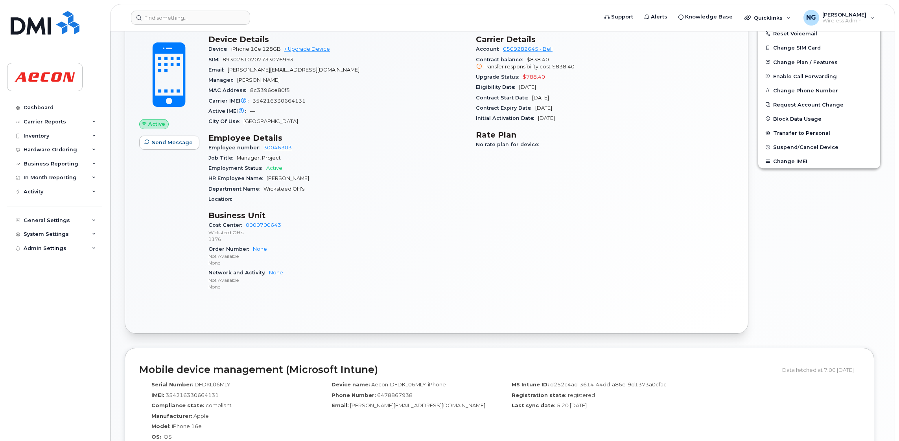
scroll to position [317, 0]
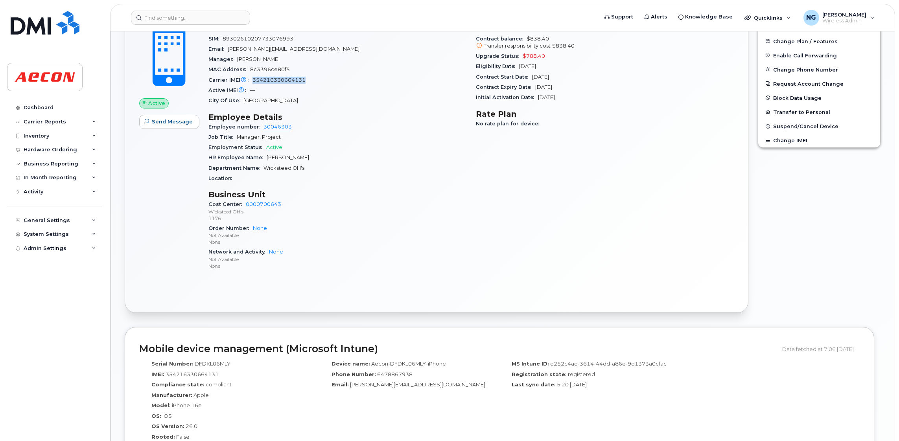
drag, startPoint x: 251, startPoint y: 81, endPoint x: 314, endPoint y: 77, distance: 63.0
click at [315, 78] on div "Carrier IMEI Carrier IMEI is reported during the last billing cycle or change o…" at bounding box center [337, 80] width 258 height 10
drag, startPoint x: 314, startPoint y: 77, endPoint x: 299, endPoint y: 80, distance: 15.5
copy span "354216330664131"
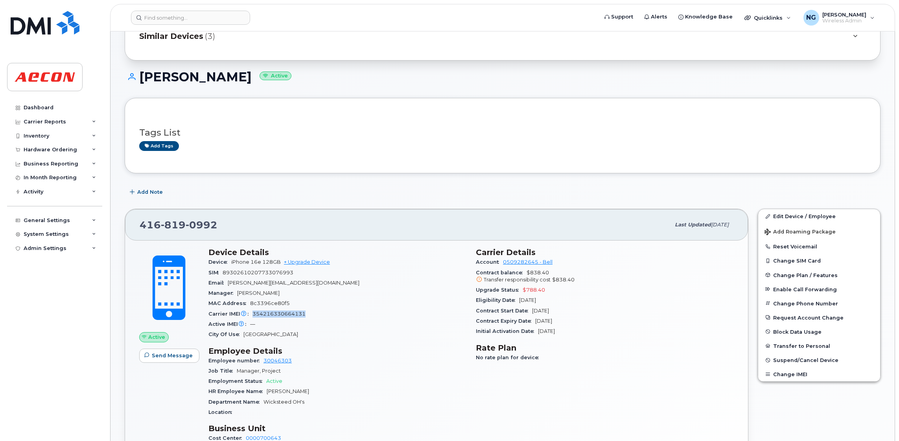
scroll to position [81, 0]
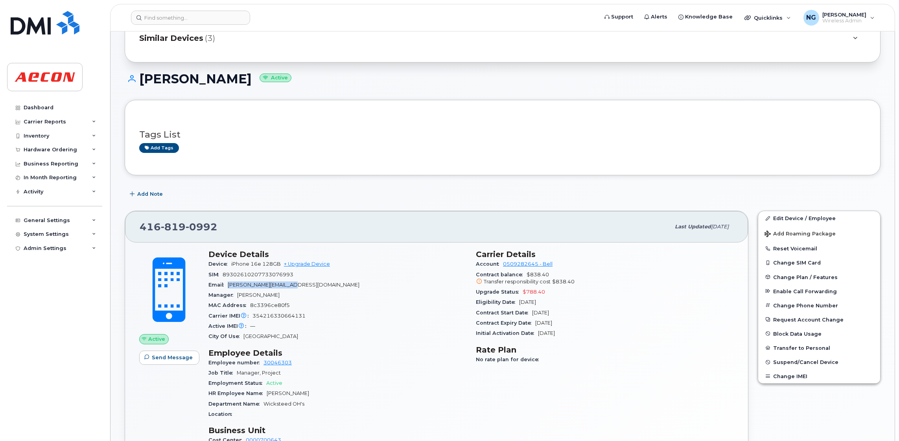
drag, startPoint x: 228, startPoint y: 286, endPoint x: 328, endPoint y: 280, distance: 100.0
click at [328, 280] on div "Email AKISHLYANSKY@AECON.COM" at bounding box center [337, 285] width 258 height 10
drag, startPoint x: 328, startPoint y: 280, endPoint x: 294, endPoint y: 282, distance: 33.8
copy span "AKISHLYANSKY@AECON.COM"
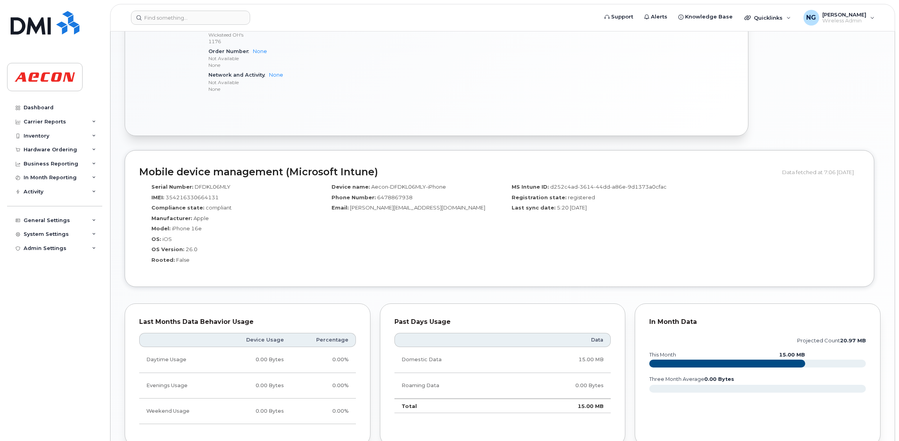
scroll to position [671, 0]
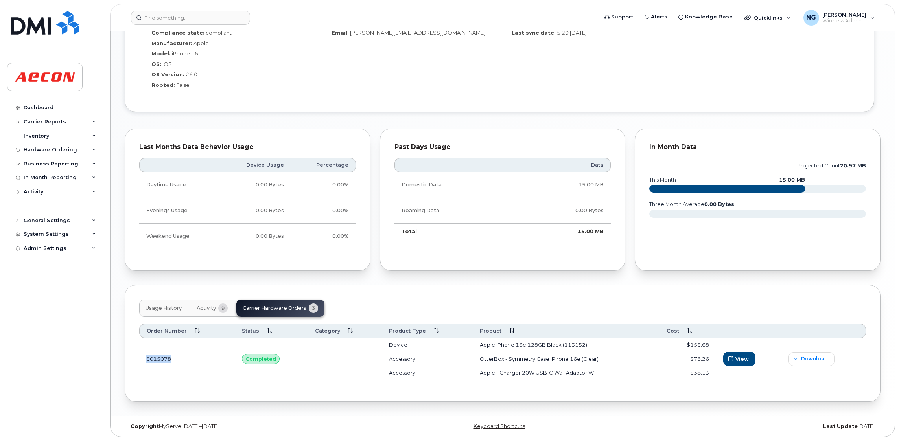
drag, startPoint x: 169, startPoint y: 361, endPoint x: 141, endPoint y: 365, distance: 28.6
click at [141, 365] on td "3015078" at bounding box center [187, 359] width 96 height 42
drag, startPoint x: 141, startPoint y: 365, endPoint x: 153, endPoint y: 357, distance: 14.6
copy td "3015078"
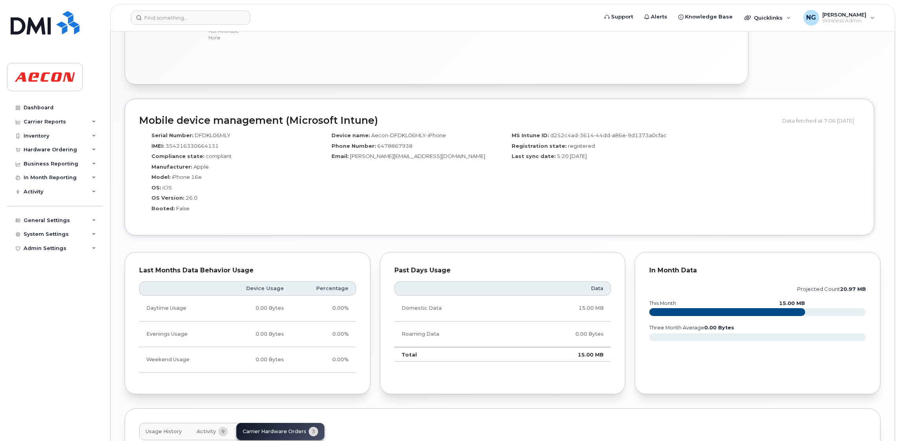
scroll to position [199, 0]
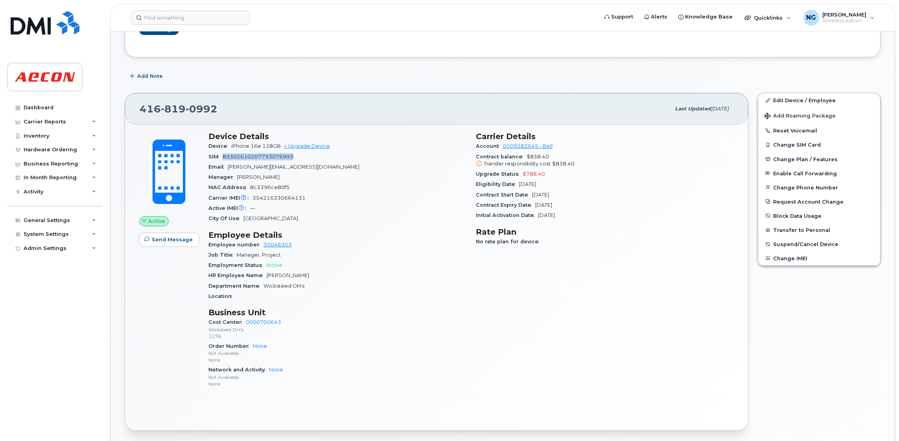
drag, startPoint x: 294, startPoint y: 160, endPoint x: 221, endPoint y: 157, distance: 73.2
click at [221, 157] on div "SIM 89302610207733076993" at bounding box center [337, 157] width 258 height 10
drag, startPoint x: 221, startPoint y: 157, endPoint x: 229, endPoint y: 158, distance: 8.8
copy span "89302610207733076993"
click at [185, 20] on input at bounding box center [190, 18] width 119 height 14
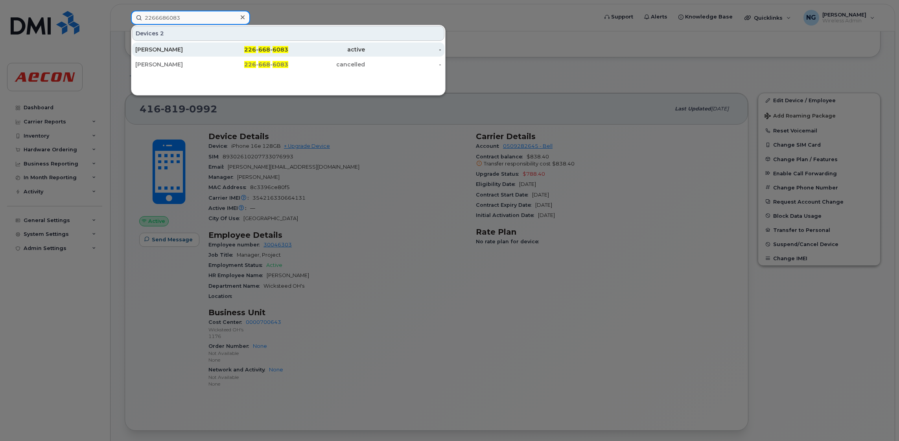
type input "2266686083"
click at [266, 46] on div "226 - 668 - 6083" at bounding box center [250, 50] width 77 height 8
drag, startPoint x: 266, startPoint y: 46, endPoint x: 263, endPoint y: 52, distance: 7.1
click at [266, 46] on div "226 - 668 - 6083" at bounding box center [250, 50] width 77 height 8
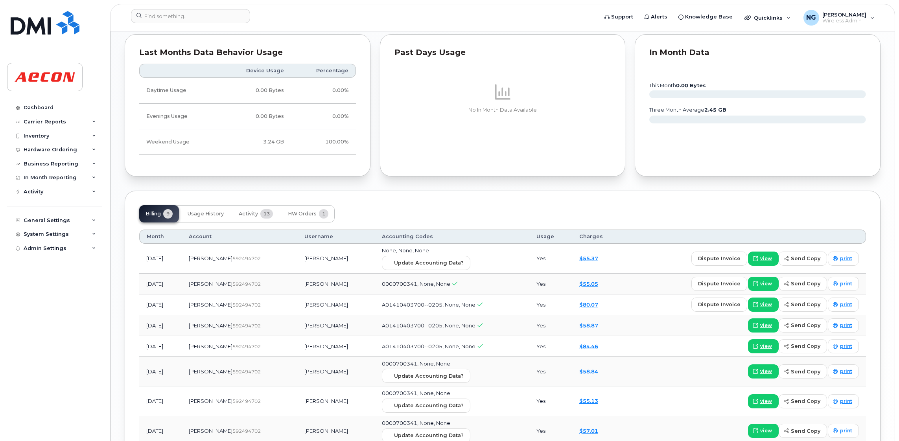
scroll to position [808, 0]
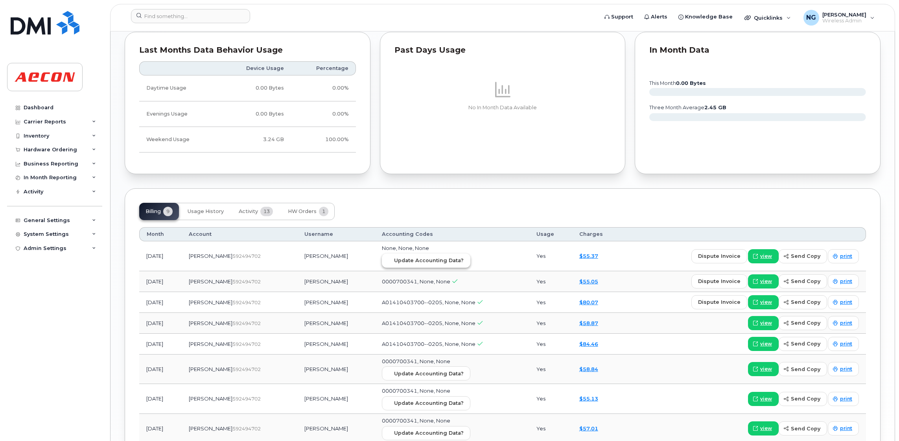
click at [411, 266] on button "Update Accounting Data?" at bounding box center [426, 261] width 88 height 14
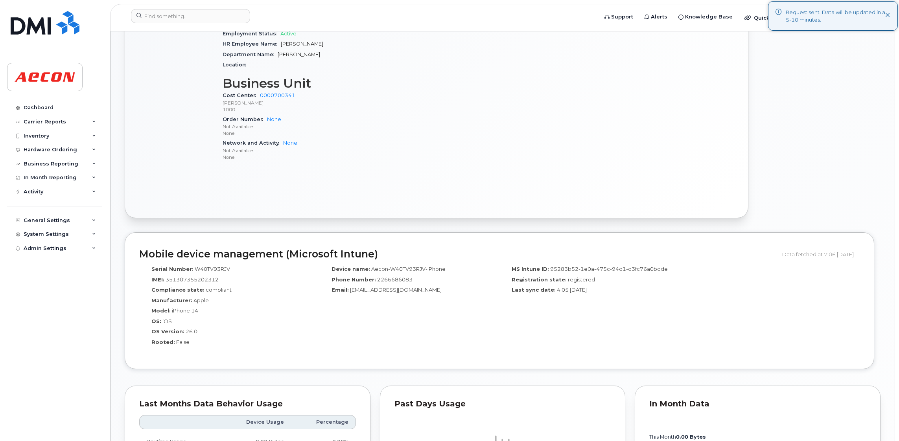
scroll to position [159, 0]
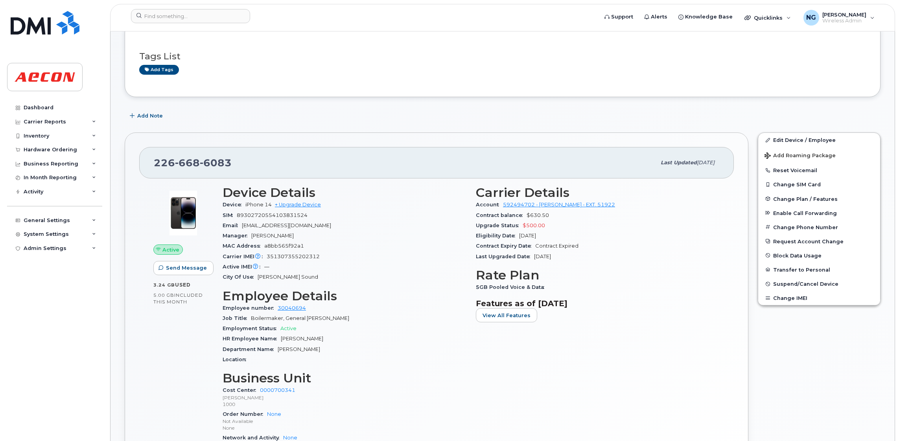
click at [357, 278] on div "City Of Use Owen Sound" at bounding box center [345, 277] width 244 height 10
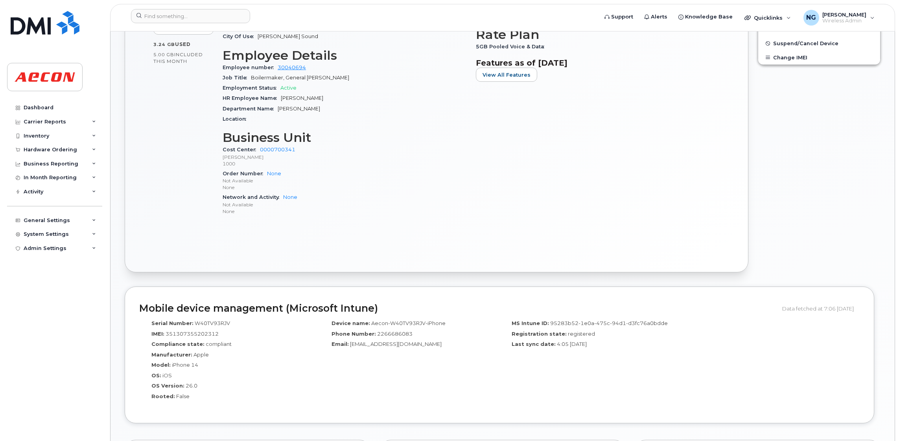
scroll to position [395, 0]
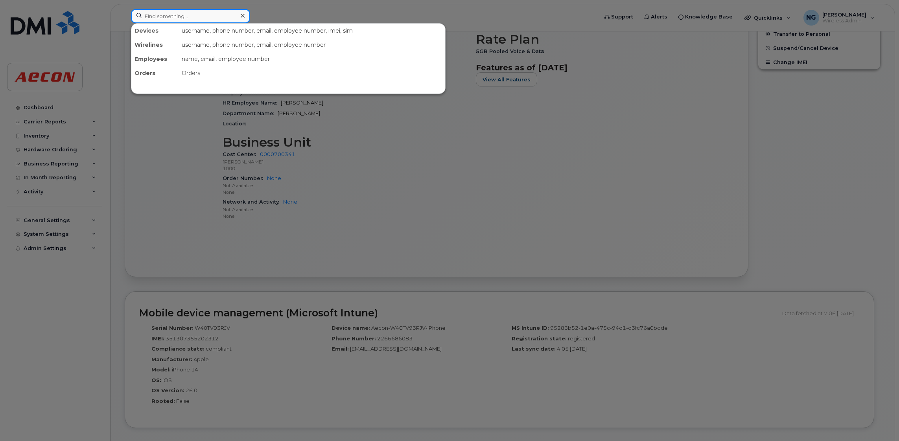
click at [198, 9] on input at bounding box center [190, 16] width 119 height 14
click at [718, 252] on div at bounding box center [449, 220] width 899 height 441
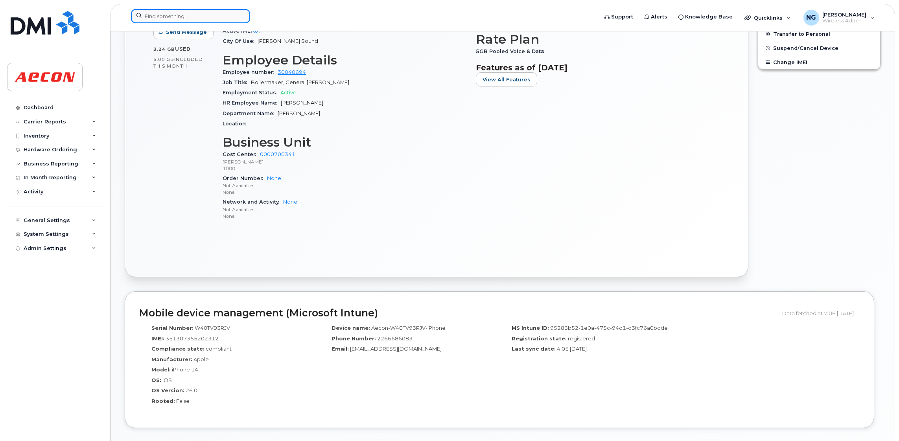
click at [214, 14] on input at bounding box center [190, 16] width 119 height 14
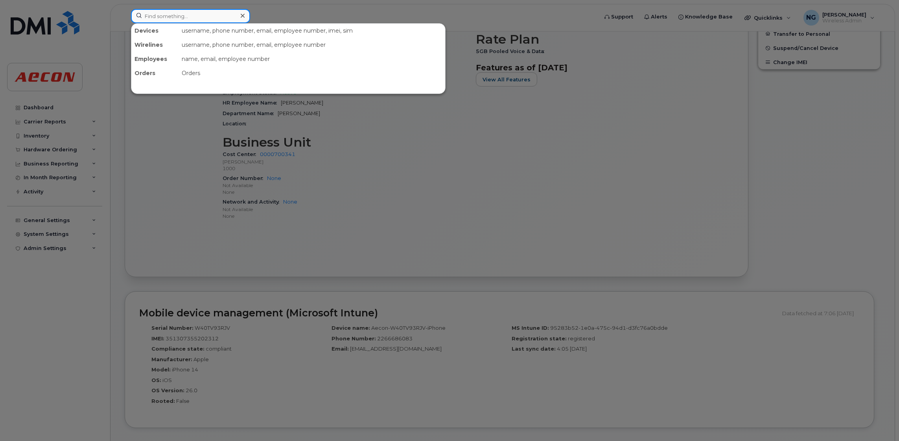
paste input "2269745613"
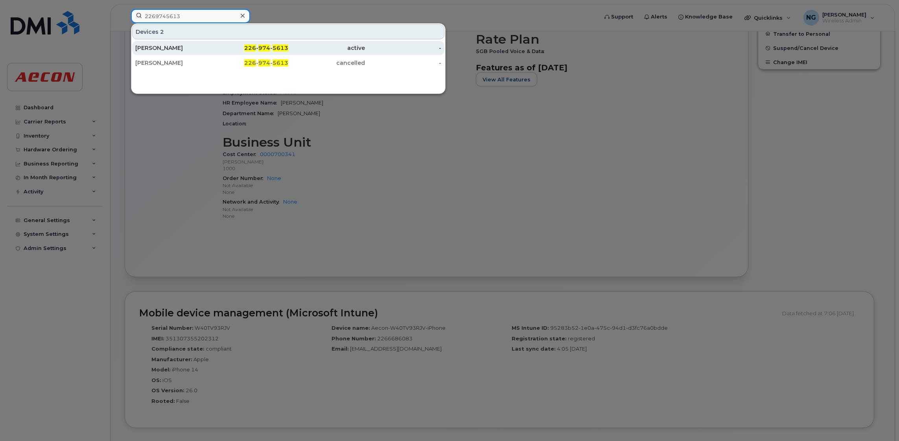
type input "2269745613"
click at [287, 44] on div "226 - 974 - 5613" at bounding box center [250, 48] width 77 height 14
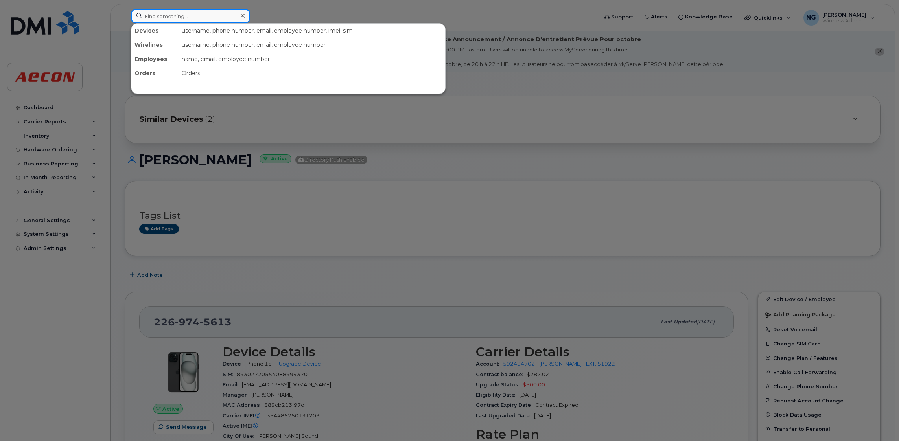
click at [225, 21] on input at bounding box center [190, 16] width 119 height 14
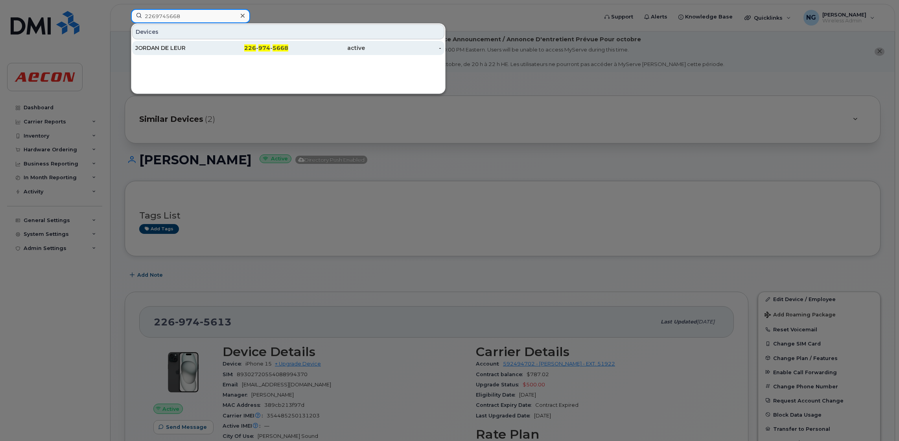
type input "2269745668"
click at [252, 52] on div "226 - 974 - 5668" at bounding box center [250, 48] width 77 height 8
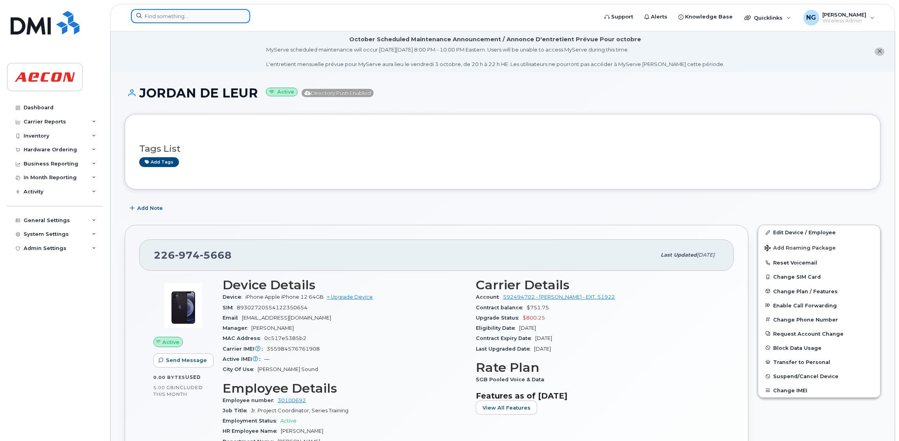
click at [214, 19] on input at bounding box center [190, 16] width 119 height 14
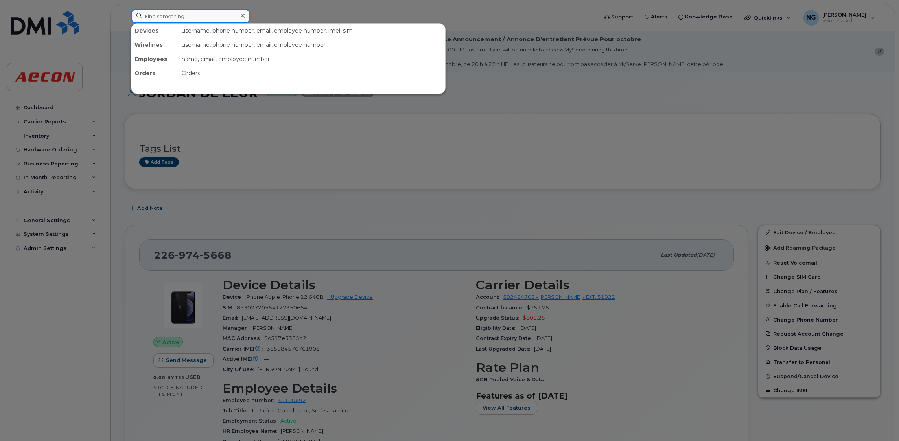
paste input "9052446582"
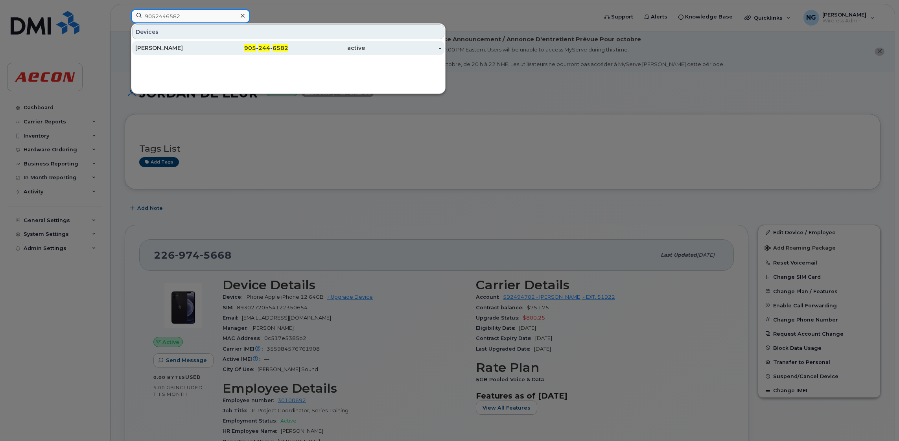
type input "9052446582"
click at [276, 44] on div "905 - 244 - 6582" at bounding box center [250, 48] width 77 height 14
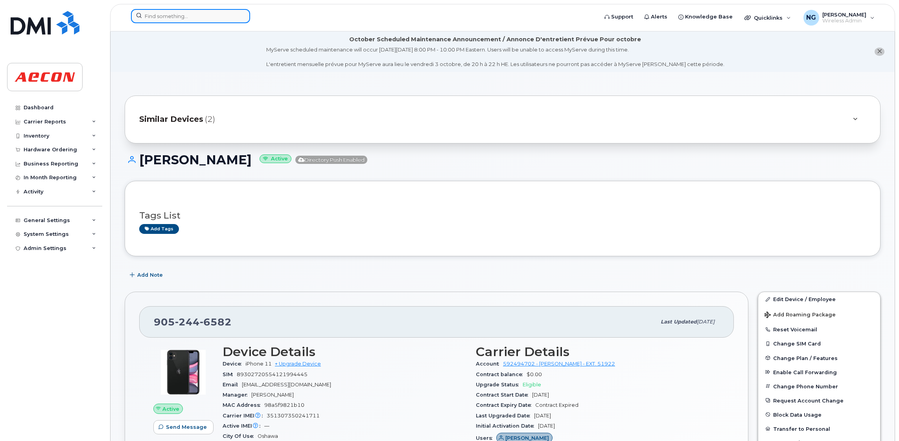
click at [168, 17] on input at bounding box center [190, 16] width 119 height 14
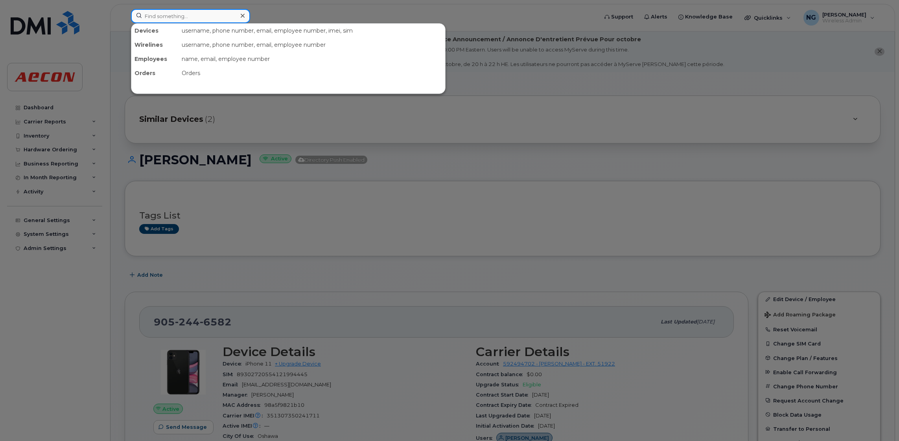
paste input "2266687264"
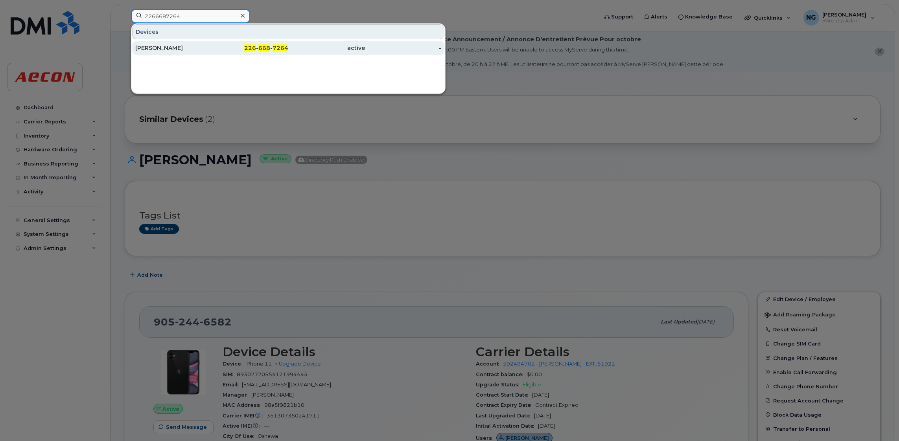
type input "2266687264"
click at [263, 48] on span "668" at bounding box center [264, 47] width 12 height 7
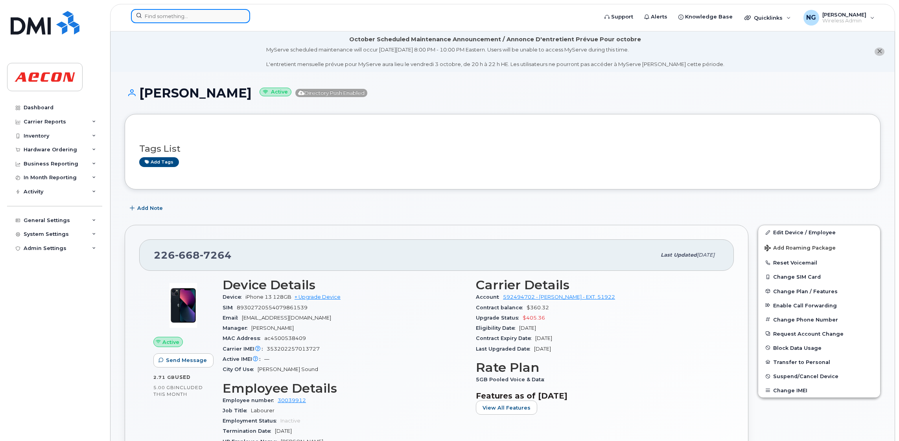
click at [211, 11] on input at bounding box center [190, 16] width 119 height 14
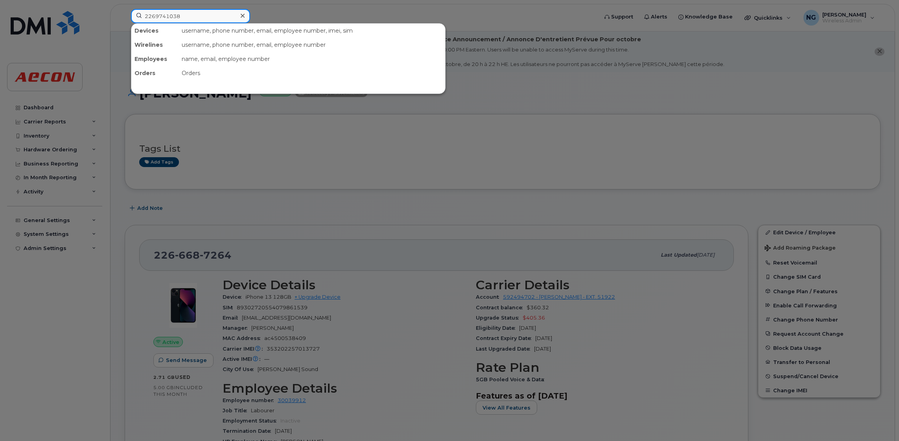
type input "2269741038"
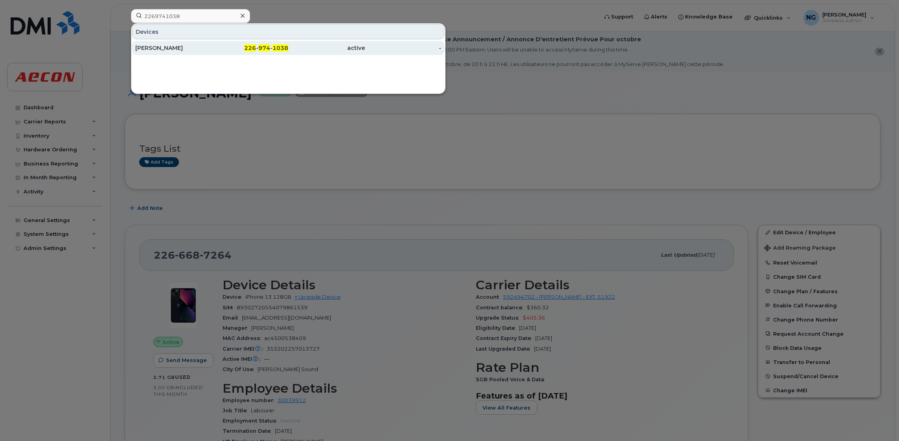
click at [267, 43] on div "226 - 974 - 1038" at bounding box center [250, 48] width 77 height 14
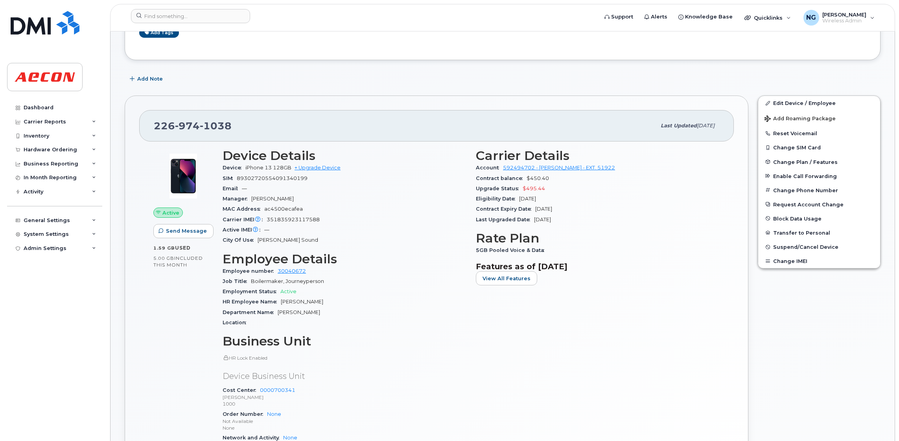
scroll to position [118, 0]
